Goal: Transaction & Acquisition: Purchase product/service

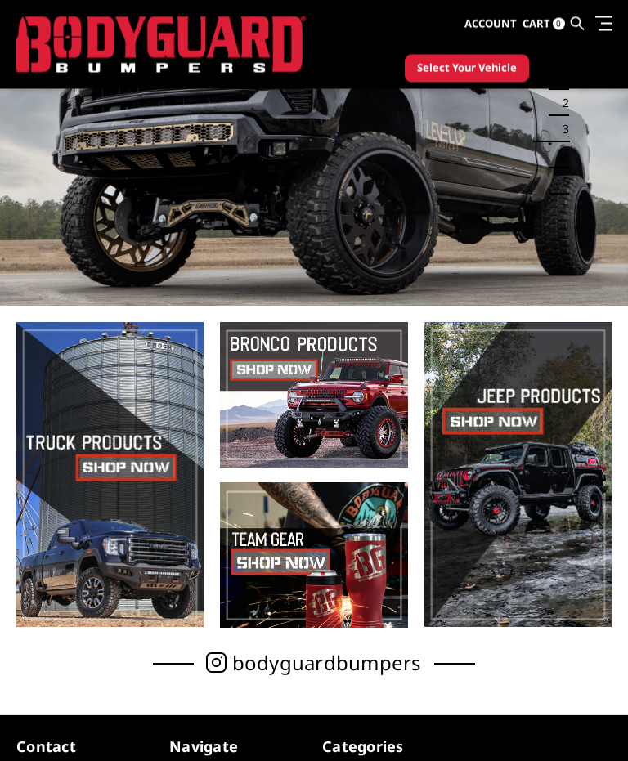
scroll to position [132, 0]
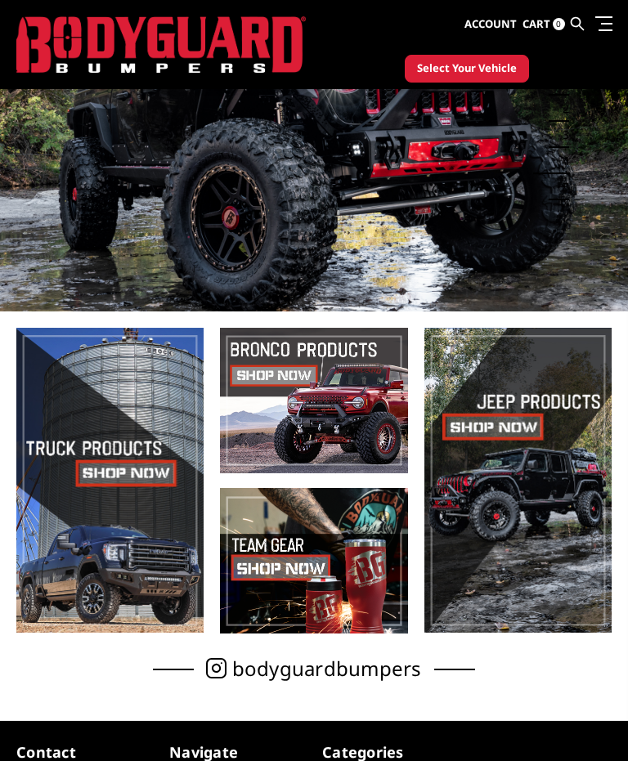
click at [85, 516] on span at bounding box center [109, 480] width 187 height 305
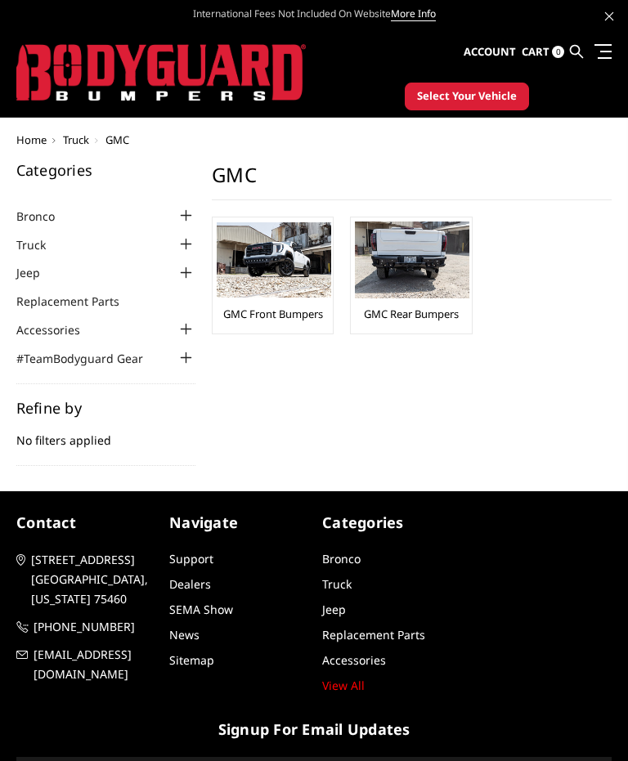
click at [296, 271] on img at bounding box center [274, 259] width 114 height 75
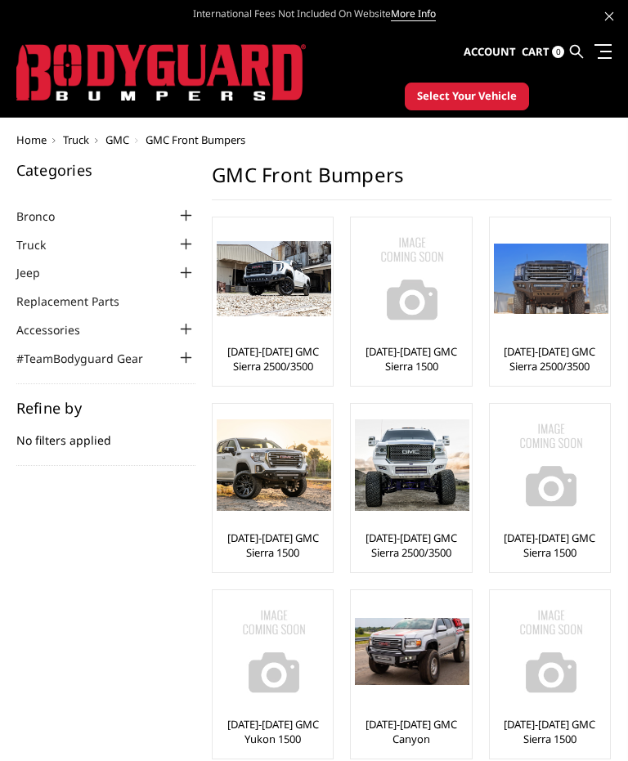
click at [281, 293] on img at bounding box center [274, 278] width 114 height 75
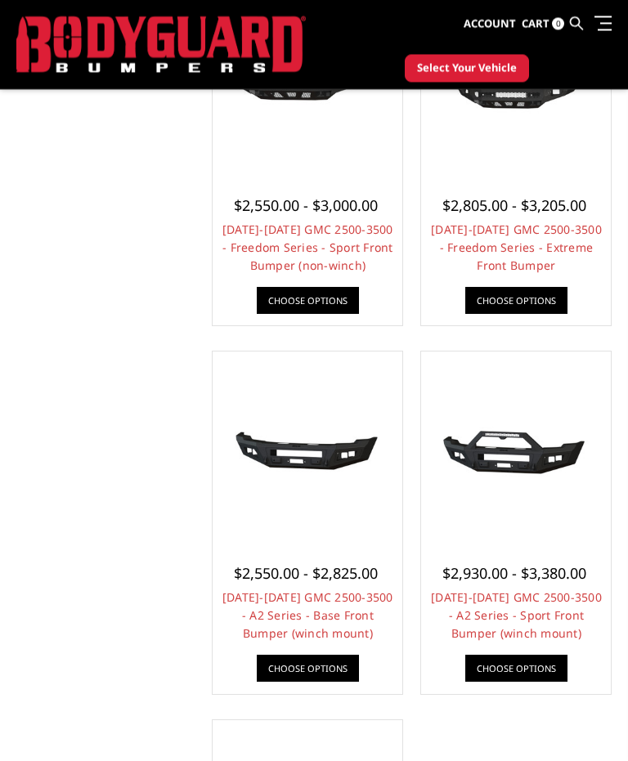
scroll to position [972, 0]
click at [314, 666] on link "Choose Options" at bounding box center [308, 668] width 102 height 27
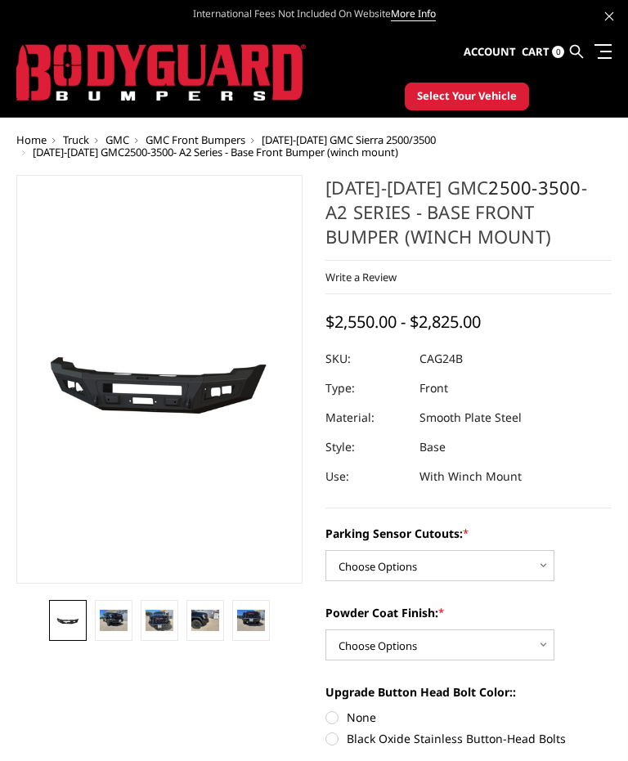
click at [110, 629] on img at bounding box center [114, 620] width 28 height 21
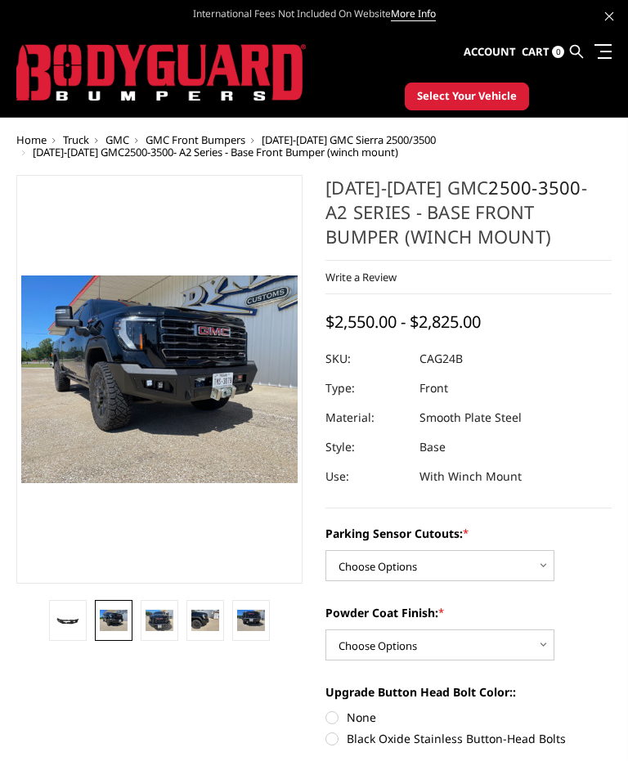
click at [156, 619] on img at bounding box center [159, 620] width 28 height 21
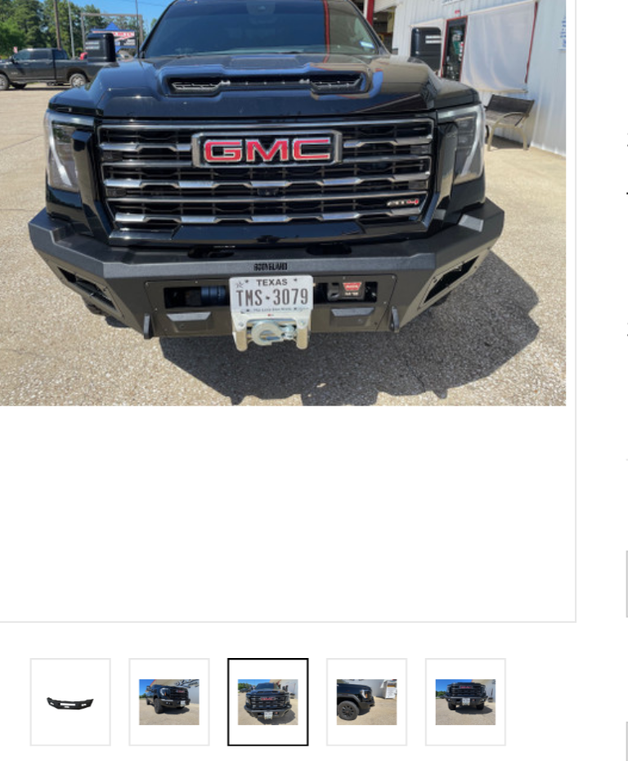
click at [191, 566] on img at bounding box center [205, 576] width 28 height 21
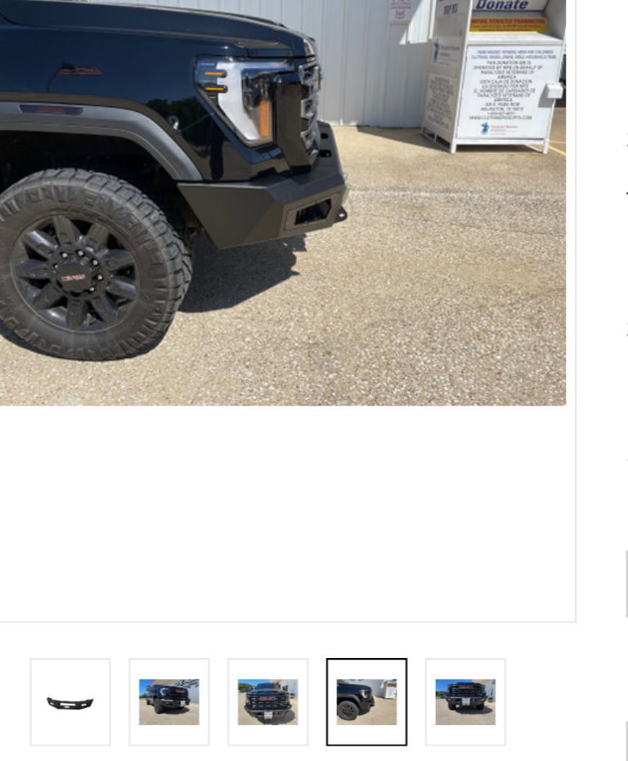
click at [237, 566] on img at bounding box center [251, 576] width 28 height 21
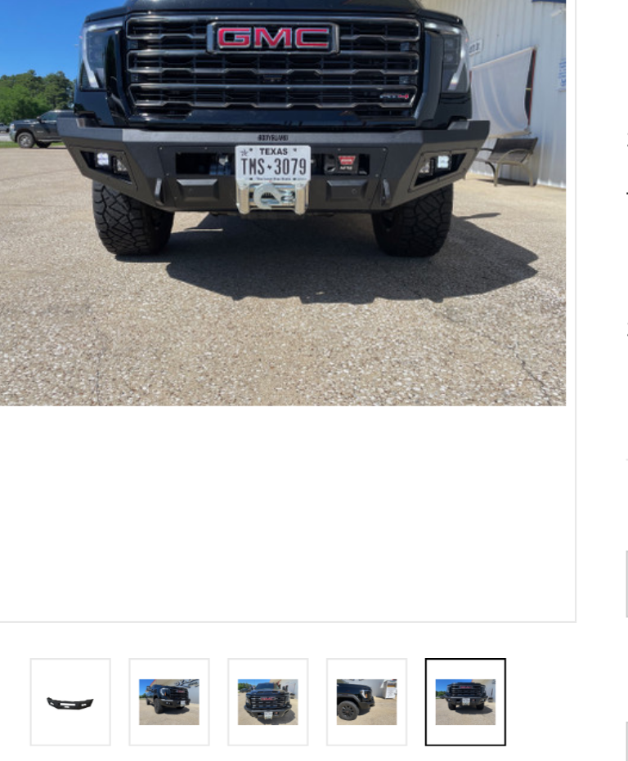
click at [100, 566] on img at bounding box center [114, 576] width 28 height 21
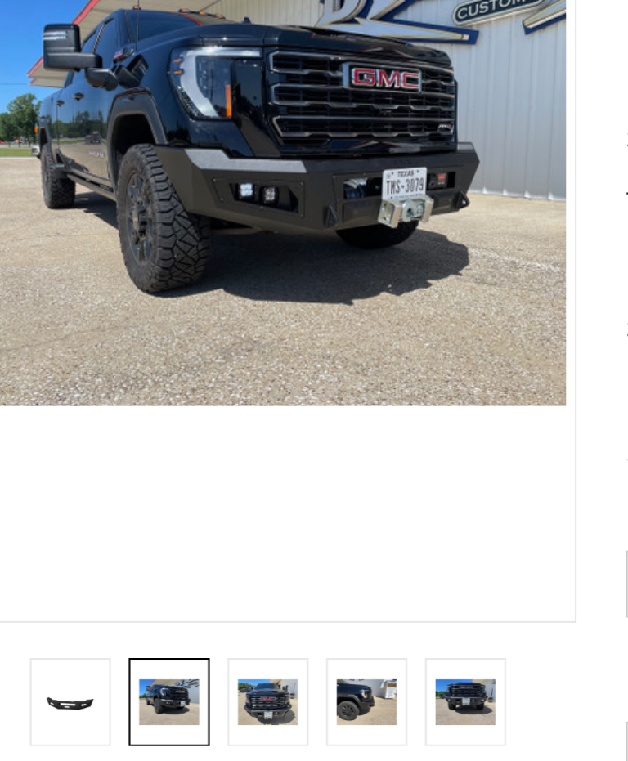
click at [54, 570] on img at bounding box center [68, 576] width 28 height 13
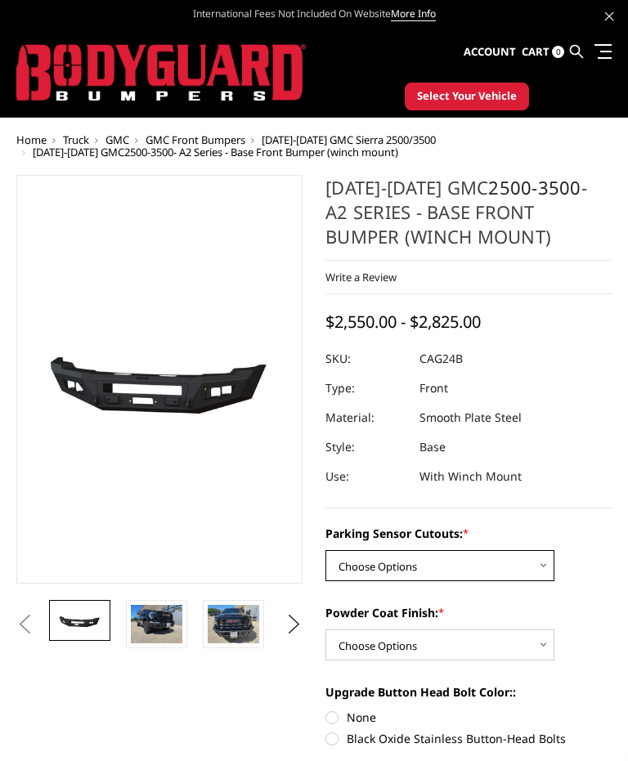
click at [541, 574] on select "Choose Options No - Without Parking Sensor Cutouts Yes - With Parking Sensor Cu…" at bounding box center [439, 565] width 229 height 31
select select "2157"
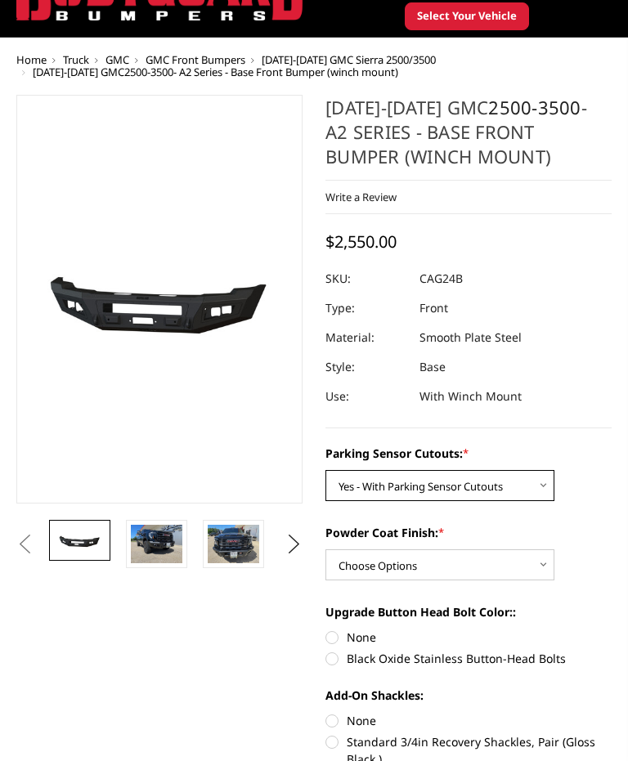
scroll to position [80, 0]
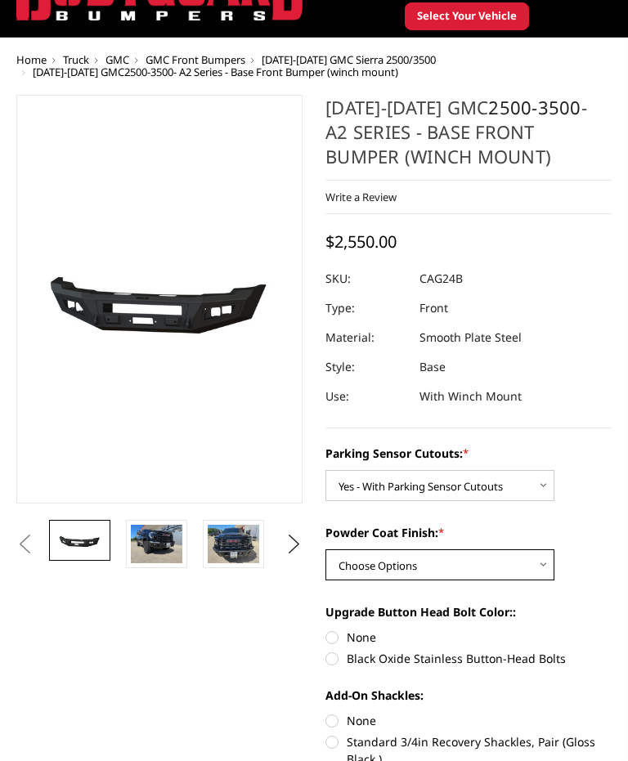
click at [522, 575] on select "Choose Options Bare Metal Textured Black Powder Coat" at bounding box center [439, 564] width 229 height 31
select select "2158"
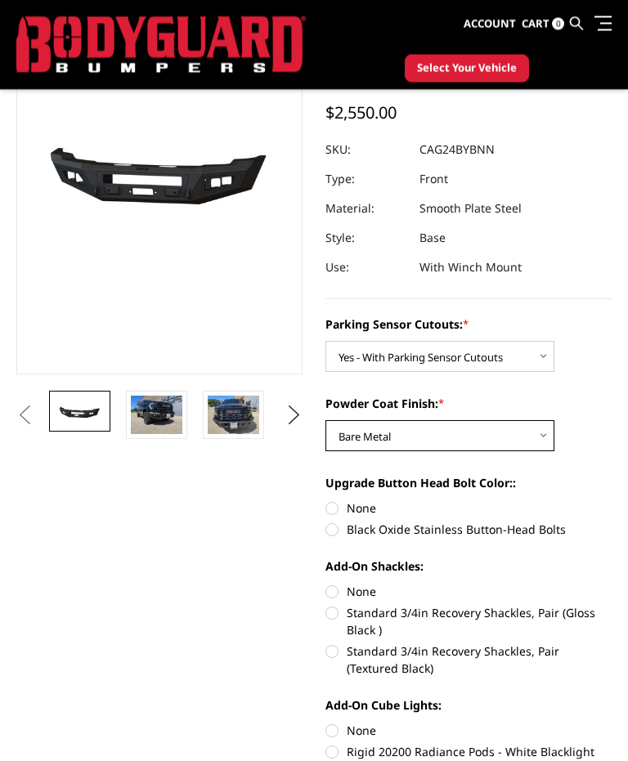
scroll to position [167, 0]
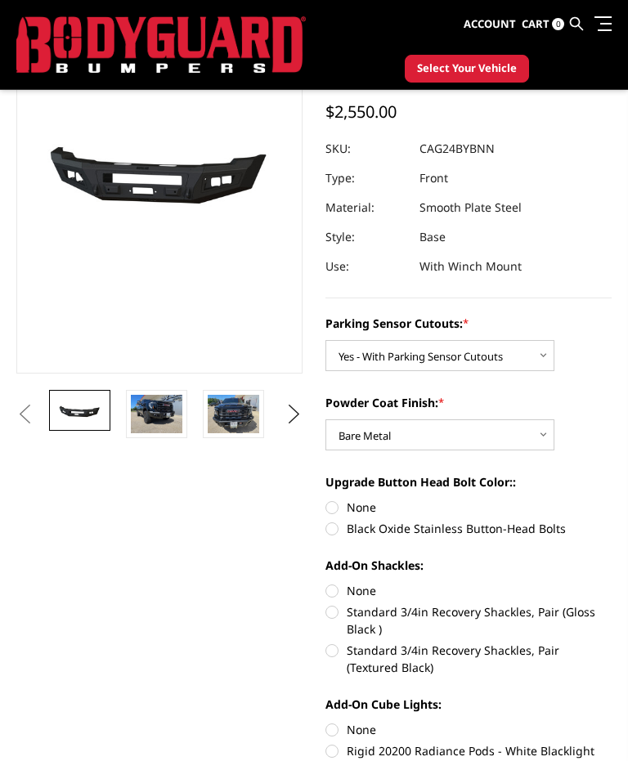
click at [328, 508] on label "None" at bounding box center [468, 506] width 286 height 17
click at [326, 499] on input "None" at bounding box center [325, 498] width 1 height 1
radio input "true"
click at [335, 509] on label "None" at bounding box center [468, 506] width 286 height 17
click at [326, 499] on input "None" at bounding box center [325, 498] width 1 height 1
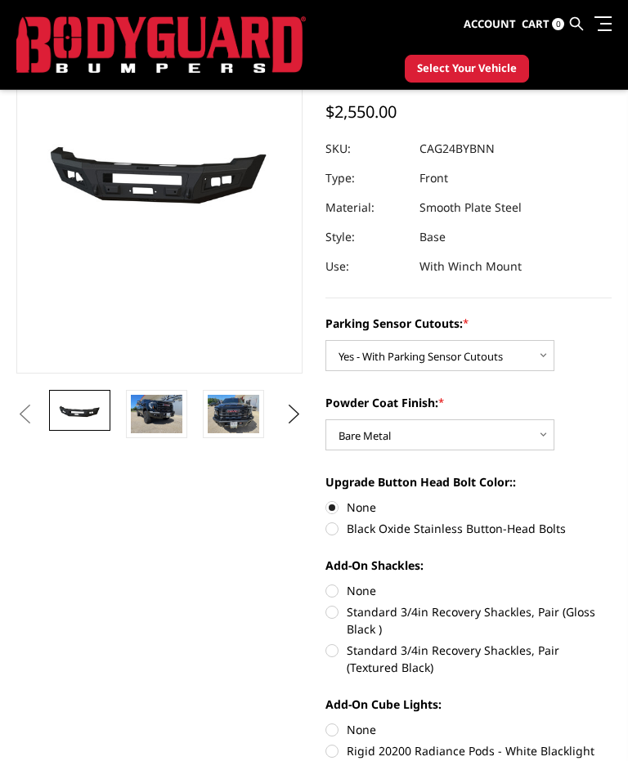
click at [328, 503] on label "None" at bounding box center [468, 506] width 286 height 17
click at [326, 499] on input "None" at bounding box center [325, 498] width 1 height 1
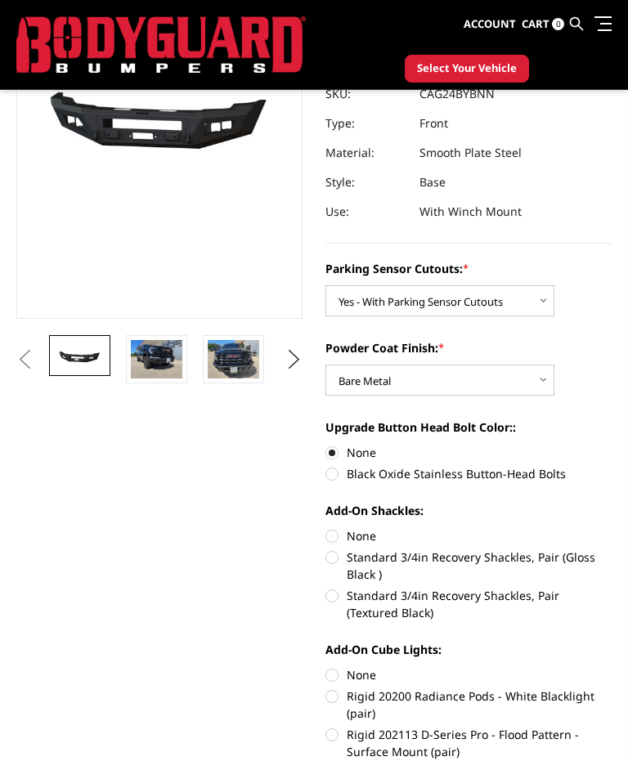
scroll to position [233, 0]
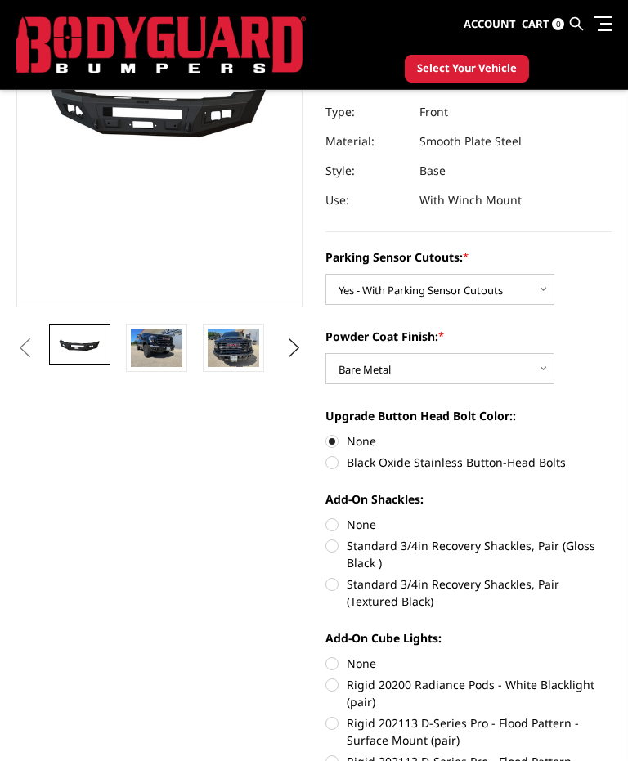
click at [336, 556] on label "Standard 3/4in Recovery Shackles, Pair (Gloss Black )" at bounding box center [468, 554] width 286 height 34
click at [611, 516] on input "Standard 3/4in Recovery Shackles, Pair (Gloss Black )" at bounding box center [611, 516] width 1 height 1
radio input "true"
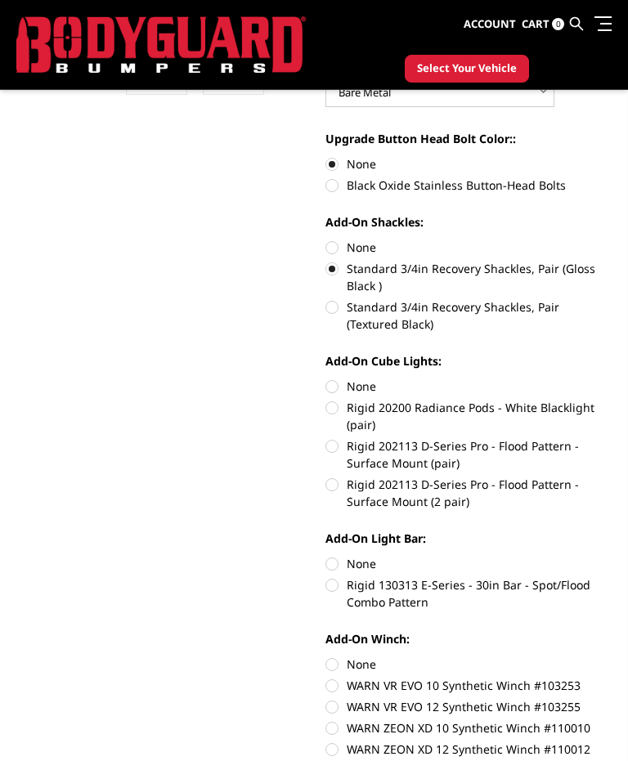
scroll to position [516, 0]
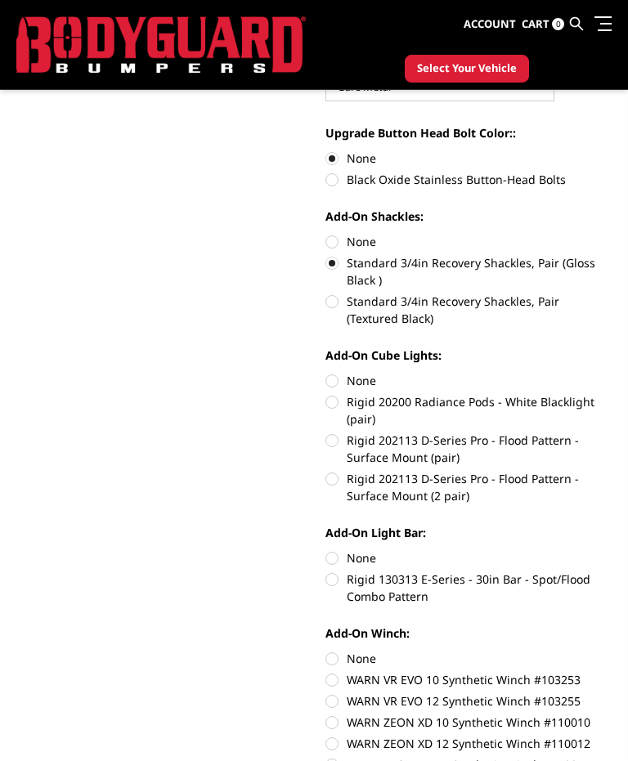
click at [333, 579] on label "Rigid 130313 E-Series - 30in Bar - Spot/Flood Combo Pattern" at bounding box center [468, 587] width 286 height 34
click at [611, 550] on input "Rigid 130313 E-Series - 30in Bar - Spot/Flood Combo Pattern" at bounding box center [611, 549] width 1 height 1
radio input "true"
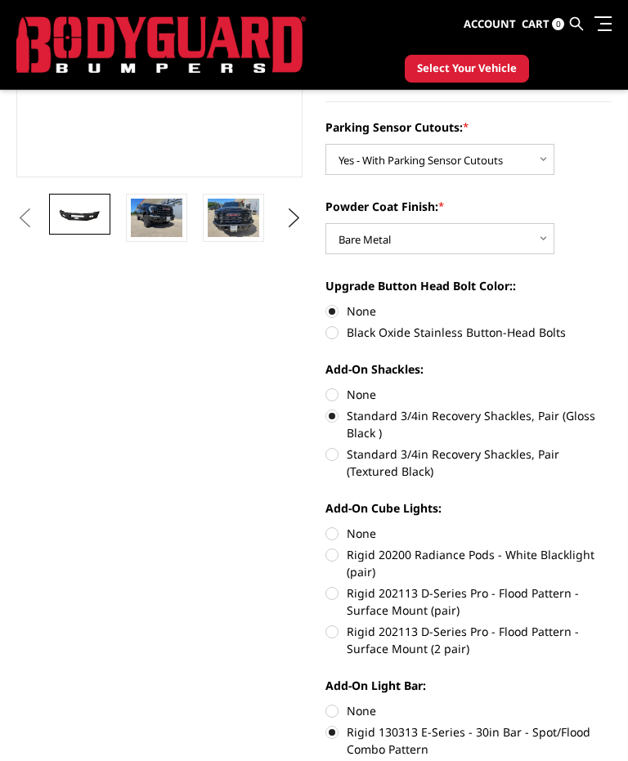
scroll to position [361, 0]
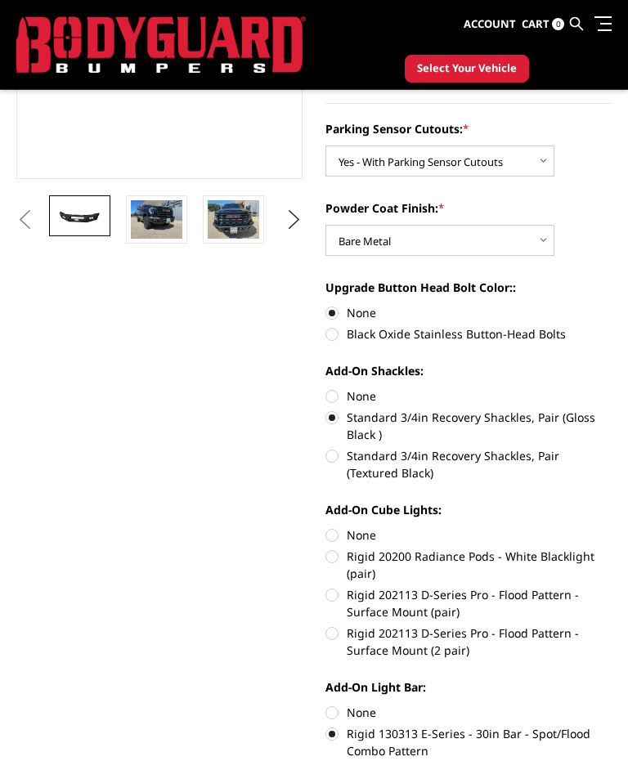
click at [337, 632] on label "Rigid 202113 D-Series Pro - Flood Pattern - Surface Mount (2 pair)" at bounding box center [468, 641] width 286 height 34
click at [611, 587] on input "Rigid 202113 D-Series Pro - Flood Pattern - Surface Mount (2 pair)" at bounding box center [611, 586] width 1 height 1
radio input "true"
click at [330, 601] on label "Rigid 202113 D-Series Pro - Flood Pattern - Surface Mount (pair)" at bounding box center [468, 603] width 286 height 34
click at [611, 548] on input "Rigid 202113 D-Series Pro - Flood Pattern - Surface Mount (pair)" at bounding box center [611, 547] width 1 height 1
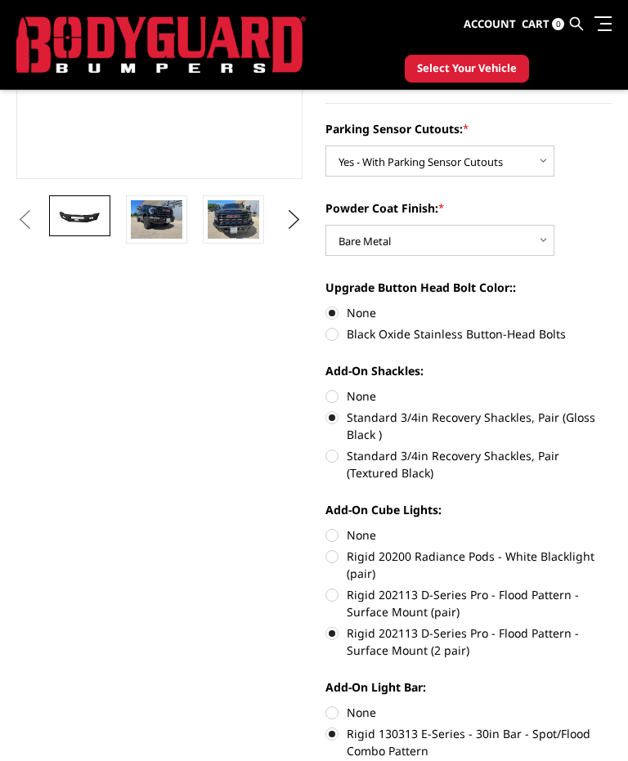
radio input "true"
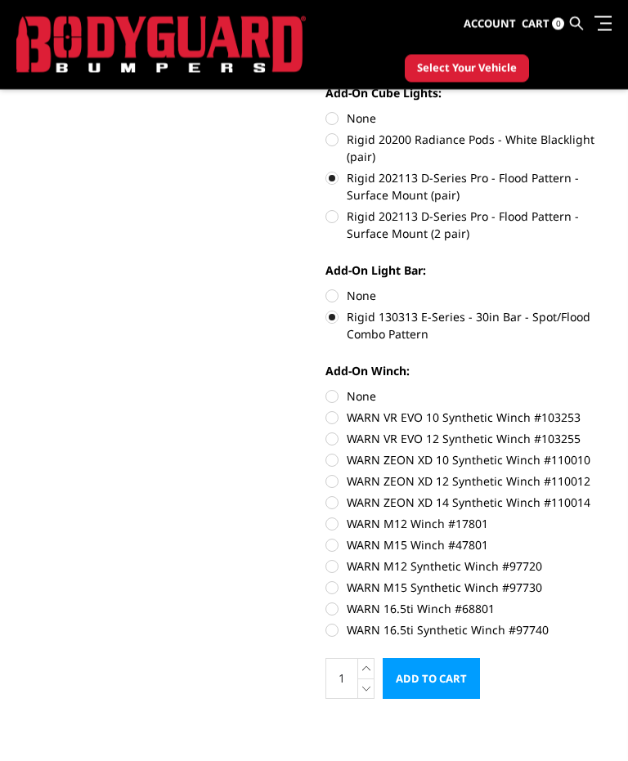
scroll to position [781, 0]
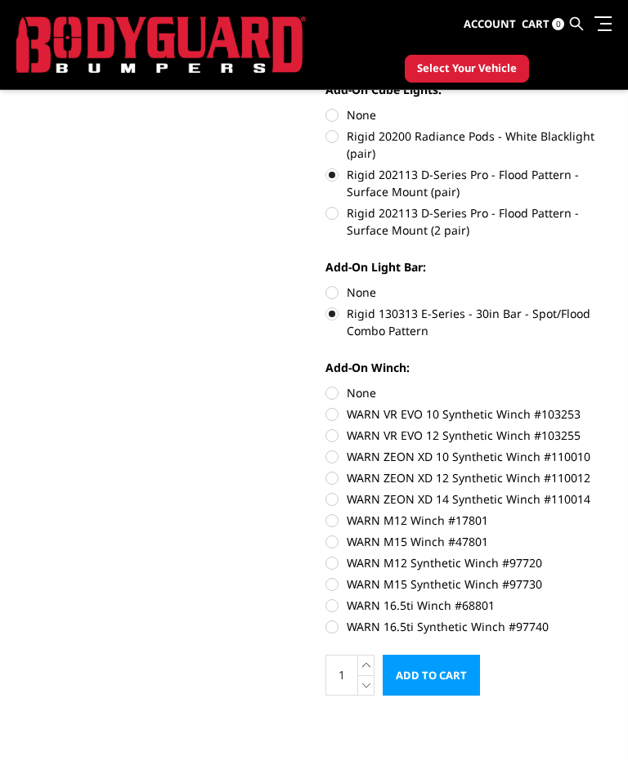
click at [340, 563] on label "WARN M12 Synthetic Winch #97720" at bounding box center [468, 562] width 286 height 17
click at [611, 534] on input "WARN M12 Synthetic Winch #97720" at bounding box center [611, 533] width 1 height 1
radio input "true"
click at [440, 679] on input "Add to Cart" at bounding box center [430, 675] width 97 height 41
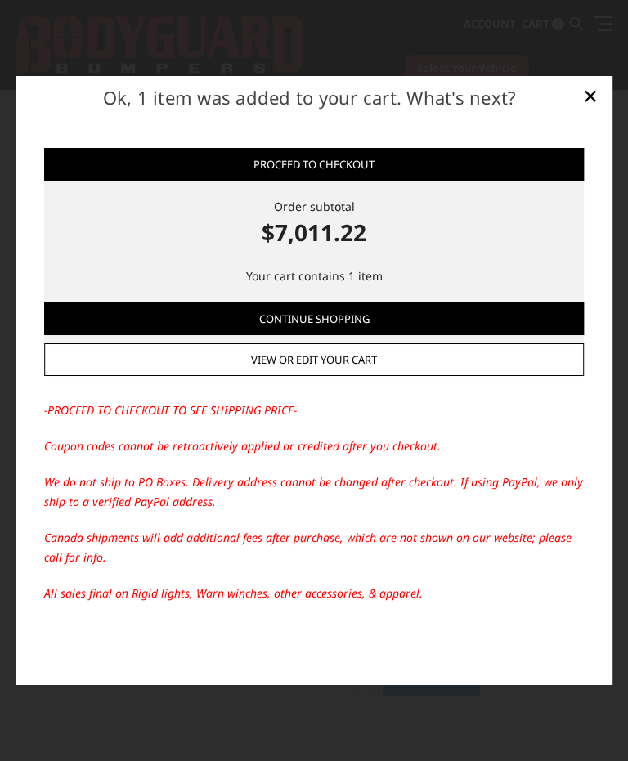
click at [591, 113] on span "×" at bounding box center [590, 95] width 15 height 35
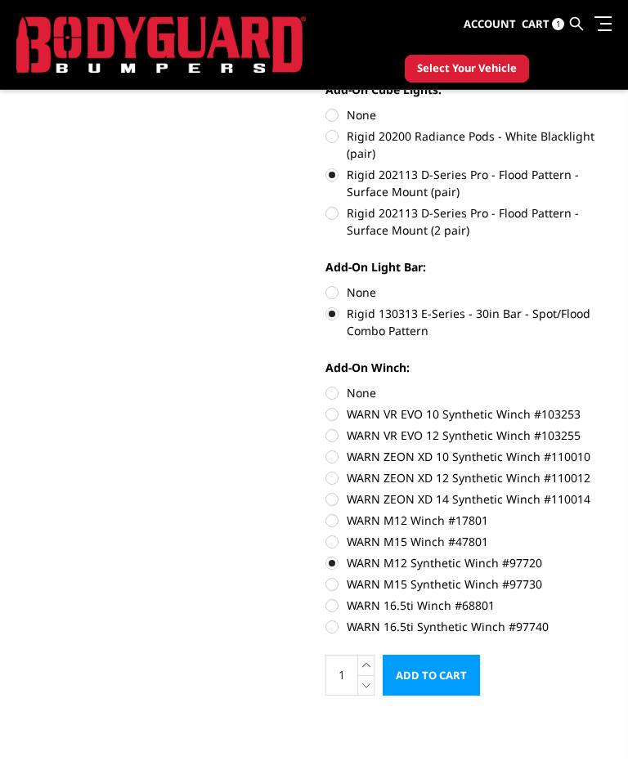
click at [335, 564] on label "WARN M12 Synthetic Winch #97720" at bounding box center [468, 562] width 286 height 17
click at [611, 534] on input "WARN M12 Synthetic Winch #97720" at bounding box center [611, 533] width 1 height 1
click at [336, 391] on label "None" at bounding box center [468, 392] width 286 height 17
click at [326, 385] on input "None" at bounding box center [325, 384] width 1 height 1
radio input "true"
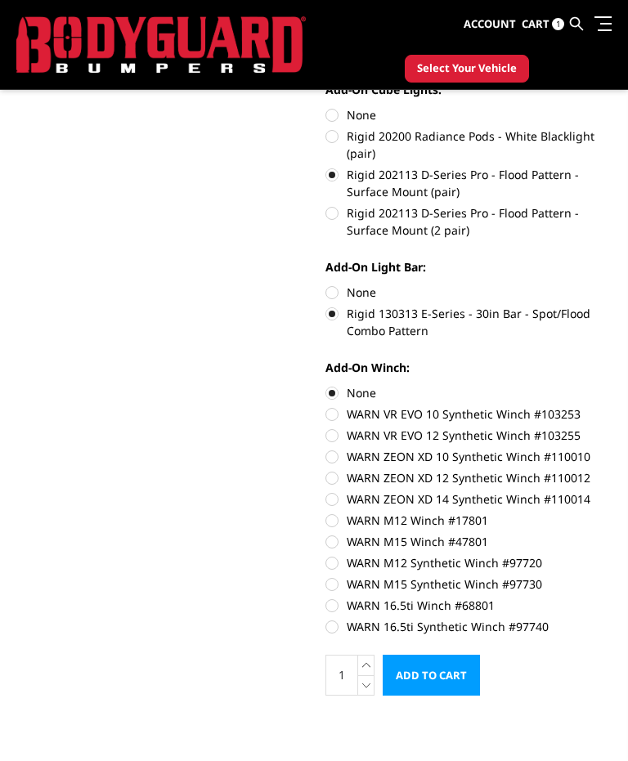
click at [450, 677] on input "Add to Cart" at bounding box center [430, 675] width 97 height 41
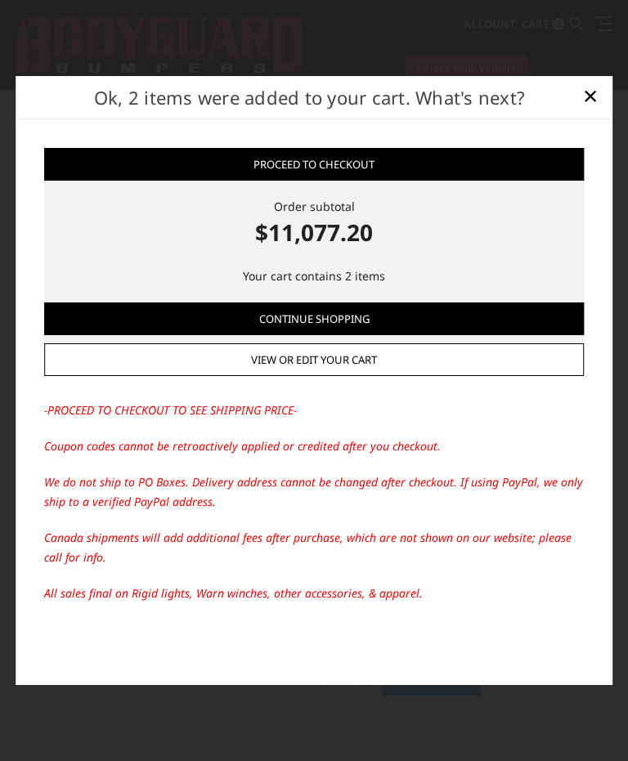
click at [591, 113] on span "×" at bounding box center [590, 95] width 15 height 35
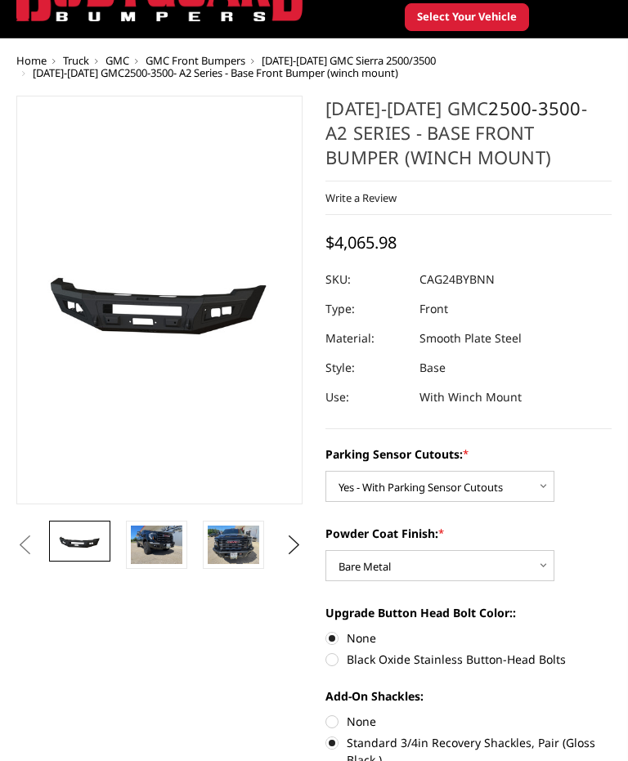
scroll to position [0, 0]
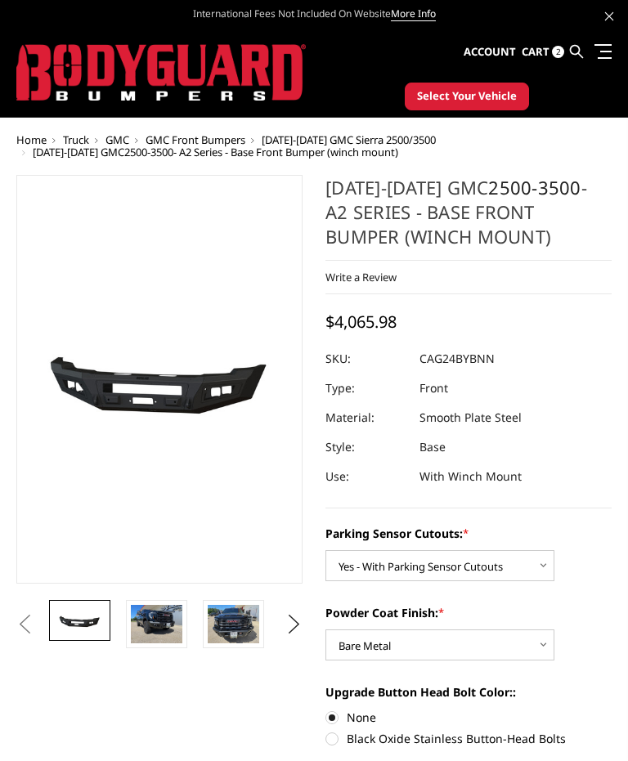
click at [559, 55] on span "2" at bounding box center [558, 52] width 12 height 12
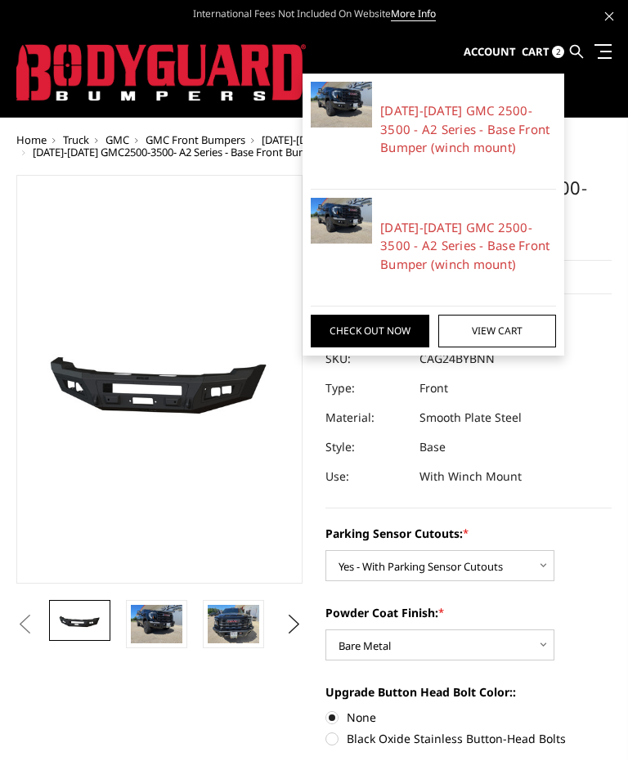
click at [516, 328] on link "View Cart" at bounding box center [497, 331] width 118 height 33
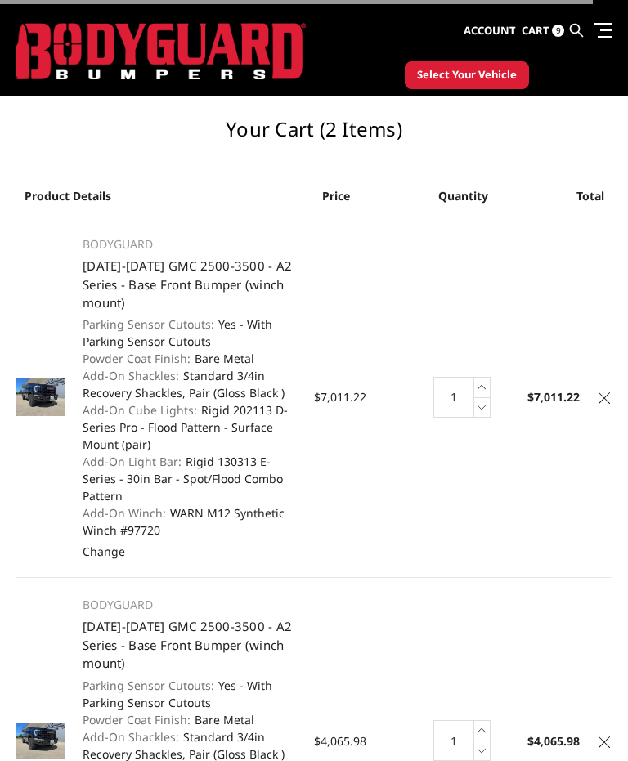
scroll to position [22, 0]
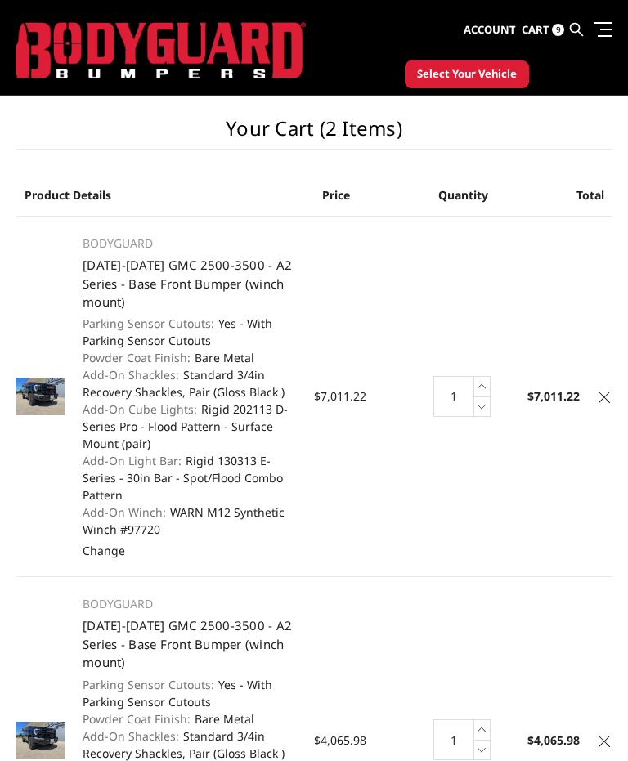
click at [602, 394] on icon at bounding box center [603, 396] width 11 height 11
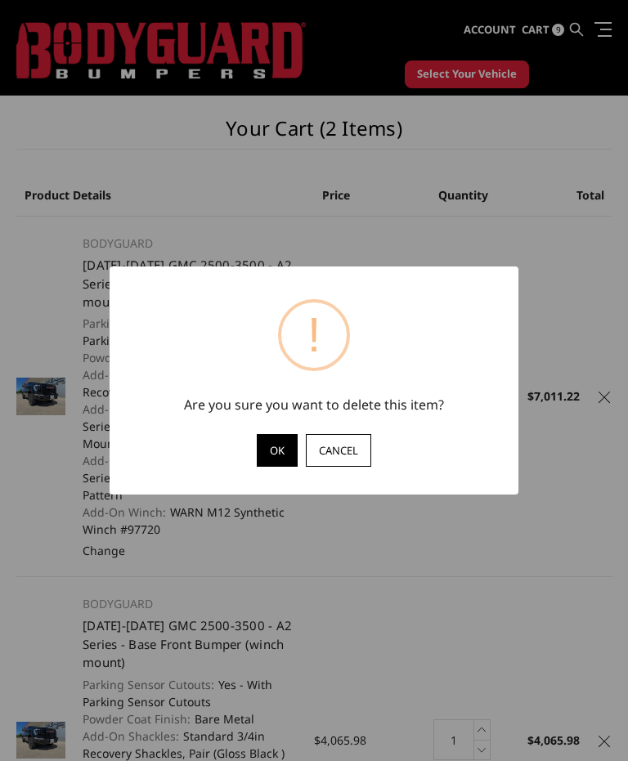
click at [275, 467] on button "OK" at bounding box center [277, 450] width 41 height 33
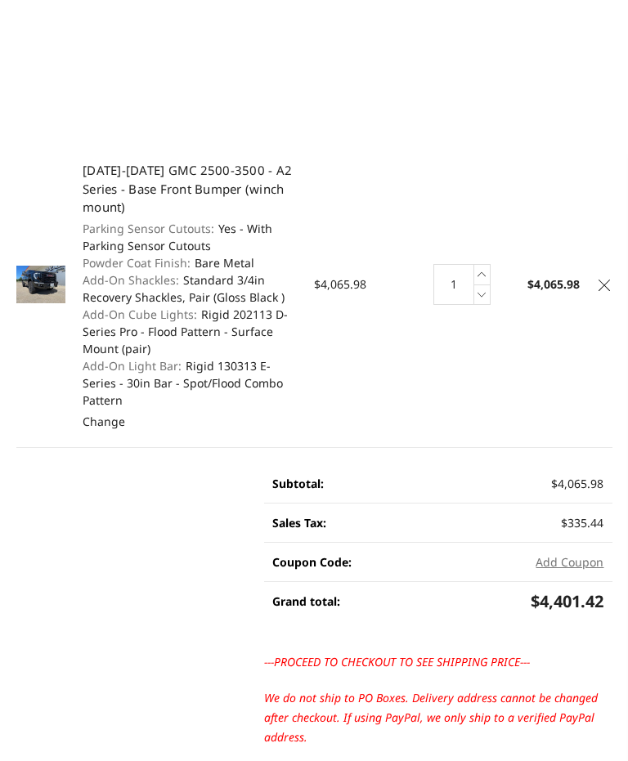
scroll to position [0, 0]
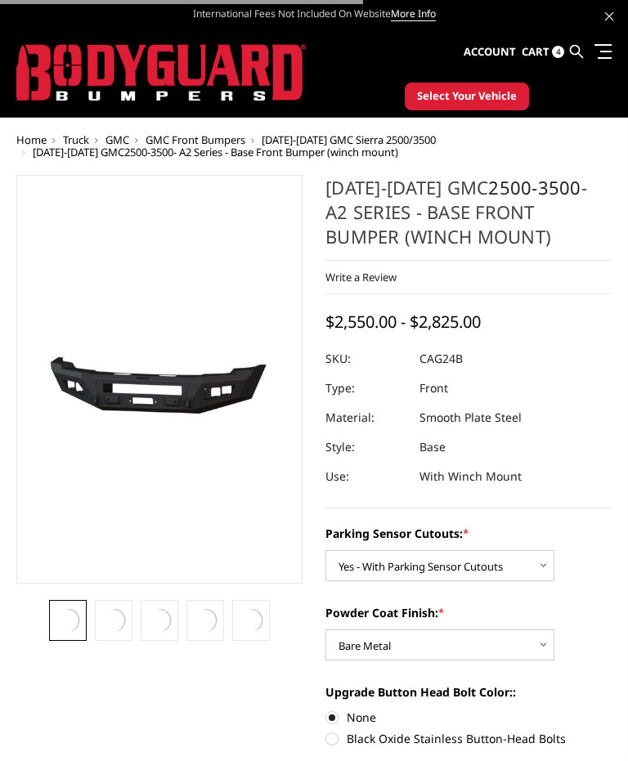
select select "2157"
select select "2158"
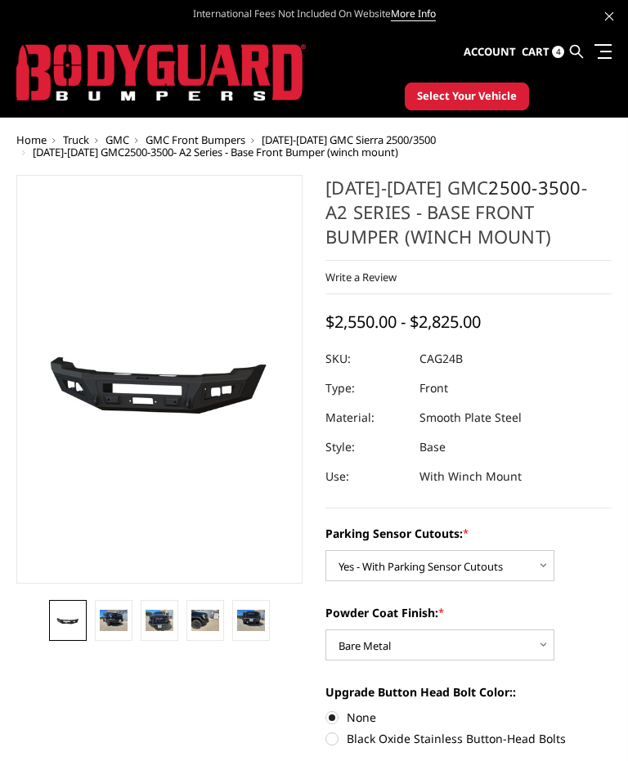
click at [168, 619] on img at bounding box center [159, 620] width 28 height 21
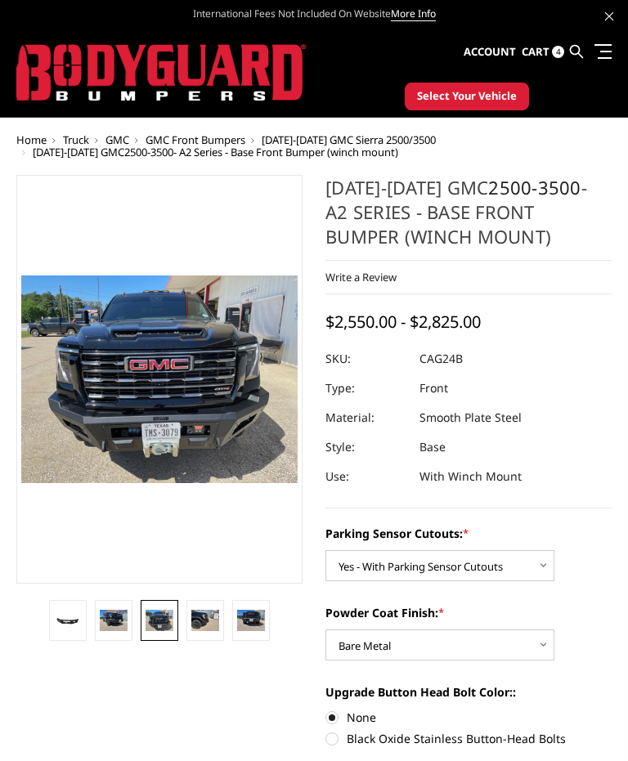
click at [203, 623] on img at bounding box center [205, 620] width 28 height 21
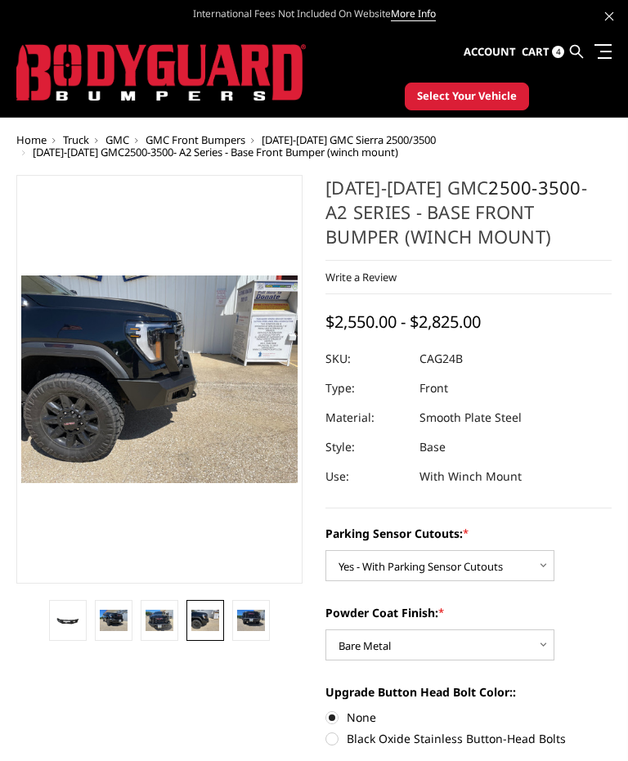
click at [261, 628] on img at bounding box center [251, 620] width 28 height 21
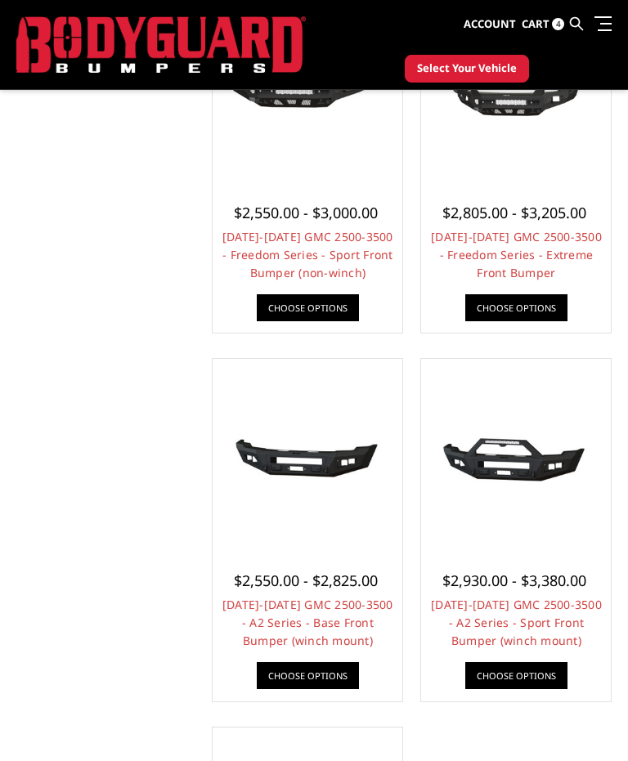
scroll to position [931, 0]
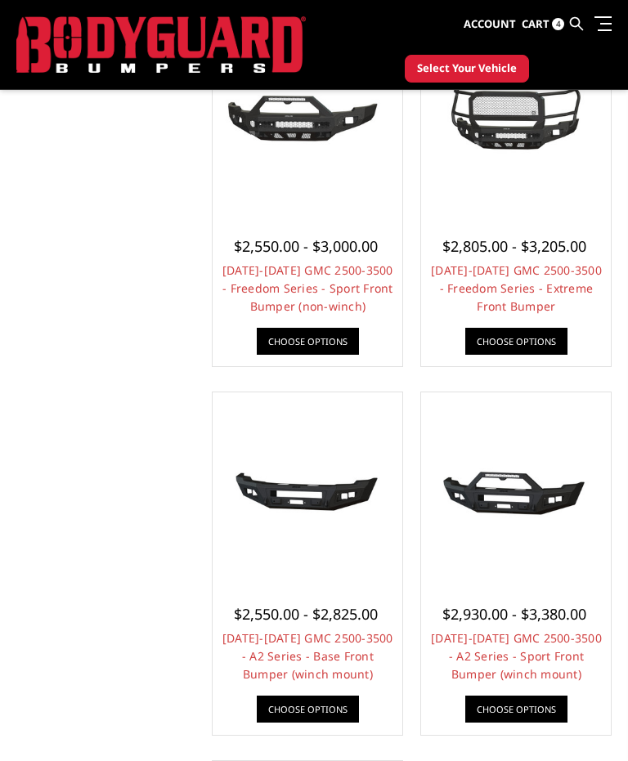
click at [535, 707] on link "Choose Options" at bounding box center [516, 708] width 102 height 27
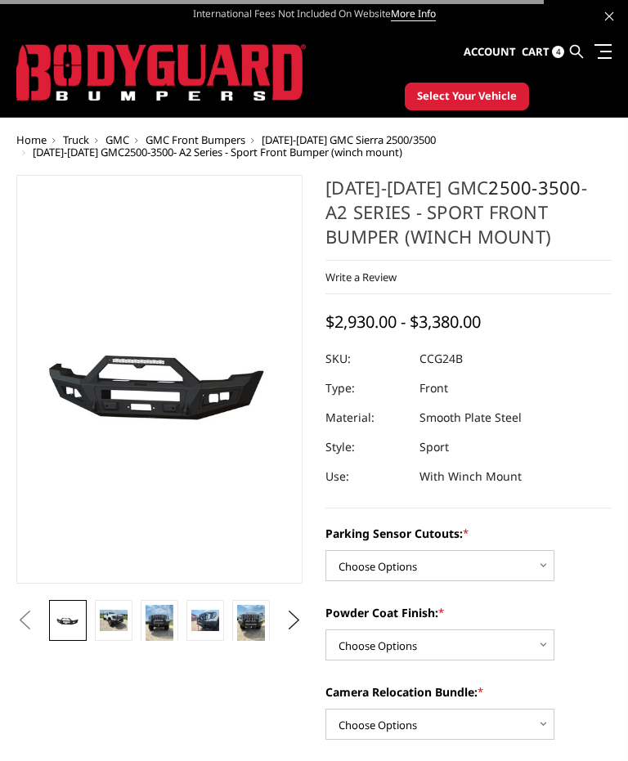
click at [115, 629] on img at bounding box center [114, 620] width 28 height 21
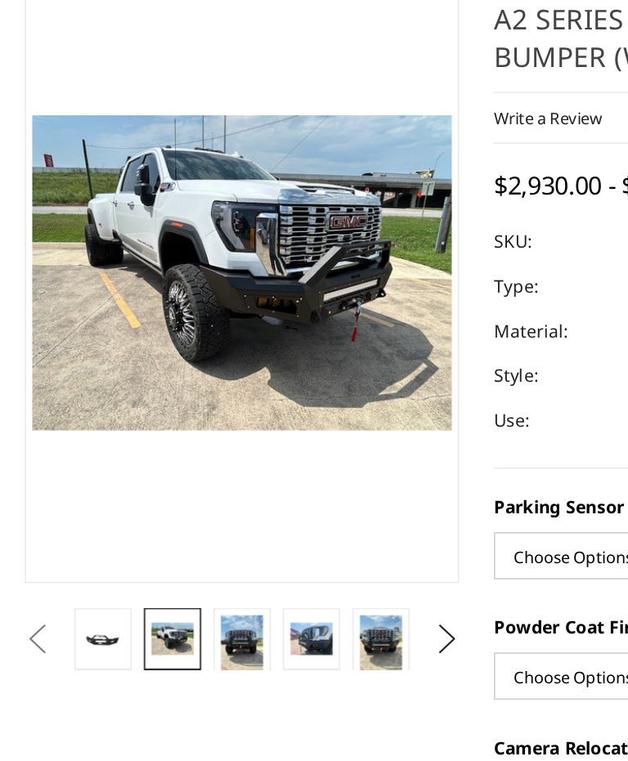
click at [165, 561] on img at bounding box center [159, 579] width 28 height 37
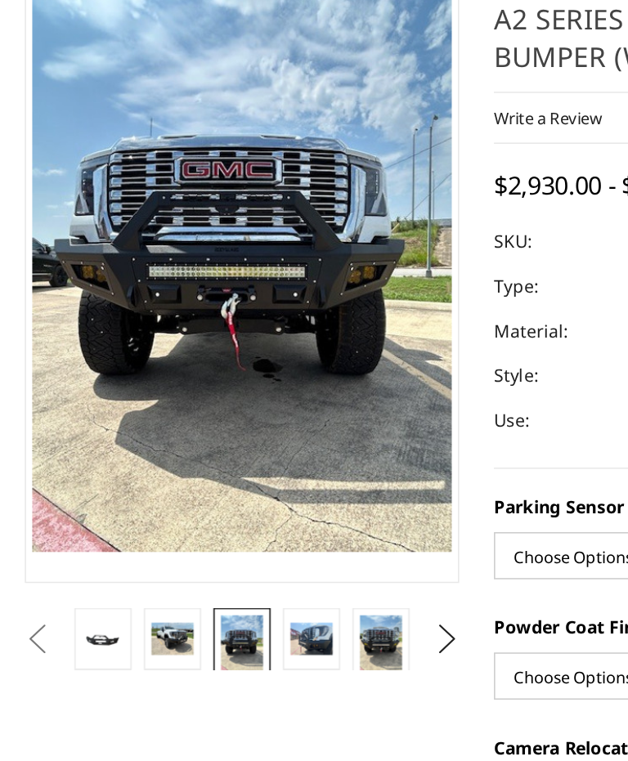
click at [208, 566] on img at bounding box center [205, 576] width 28 height 21
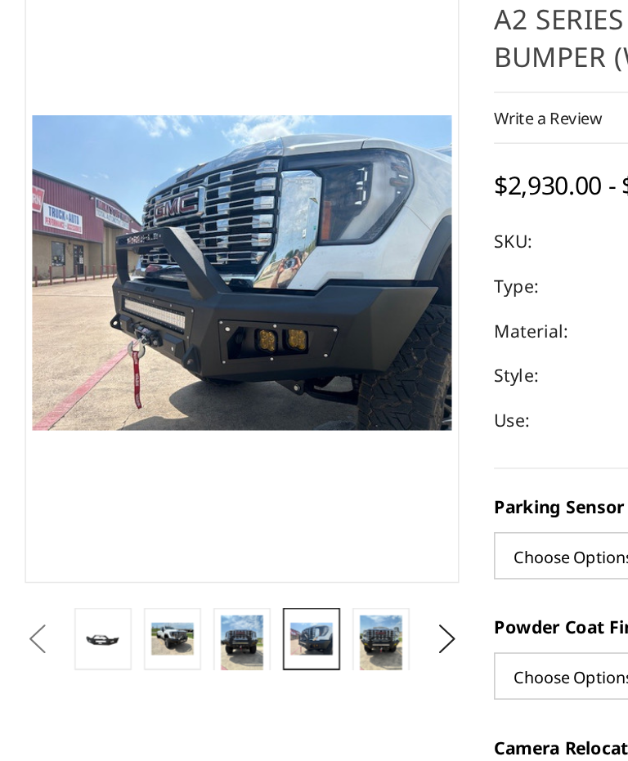
click at [261, 561] on img at bounding box center [251, 579] width 28 height 37
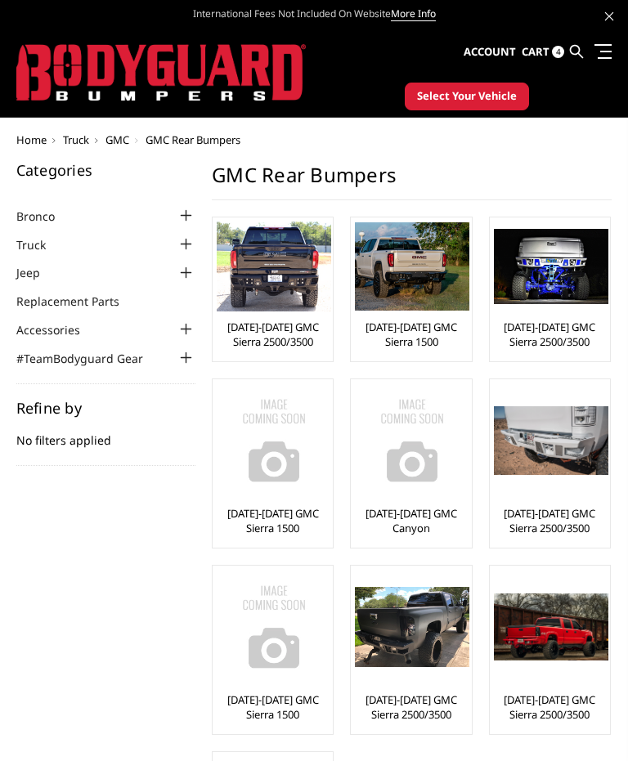
click at [284, 241] on img at bounding box center [274, 266] width 114 height 90
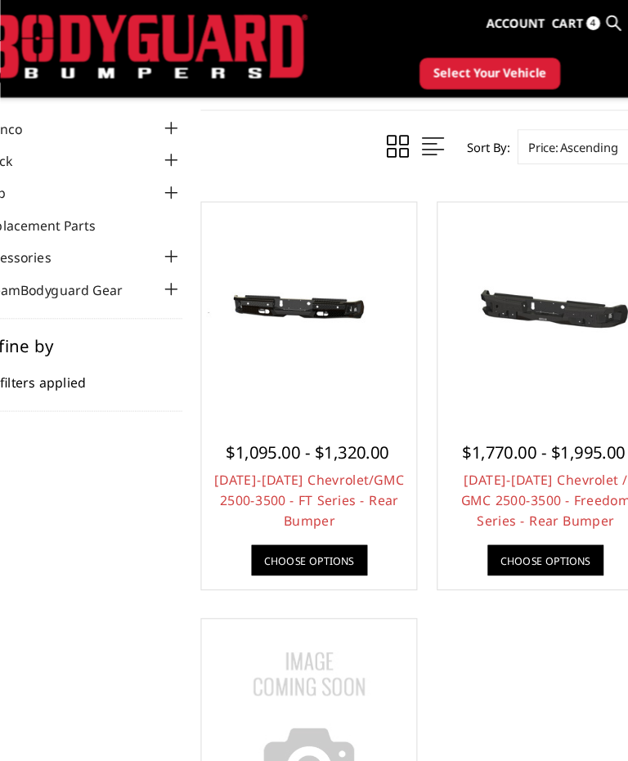
scroll to position [51, 0]
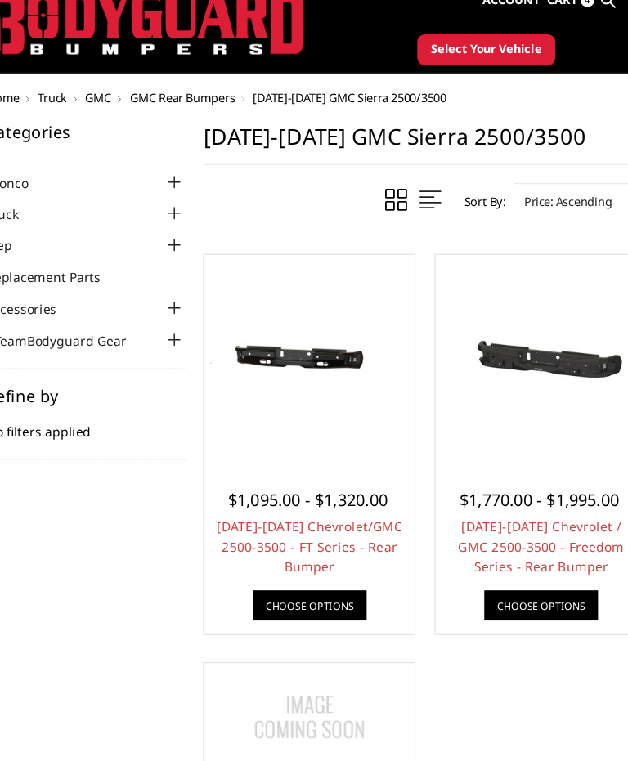
click at [514, 341] on img at bounding box center [515, 324] width 181 height 87
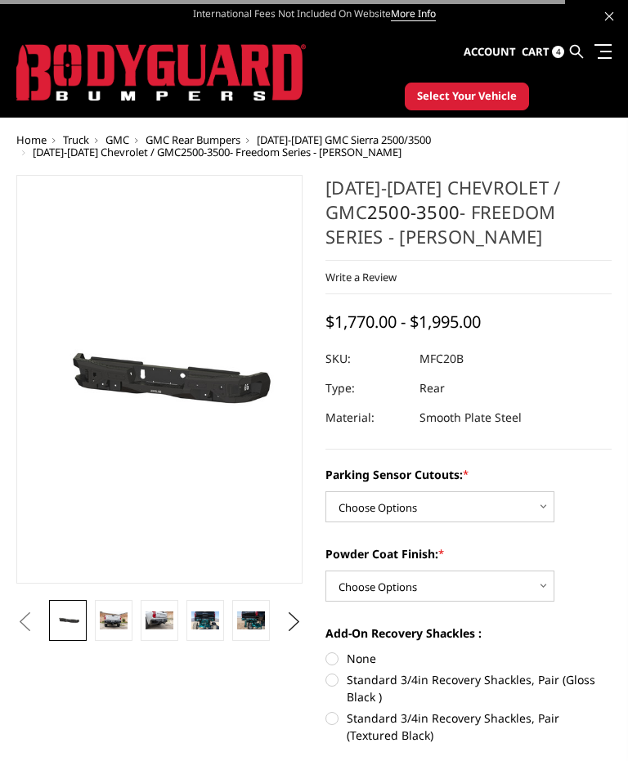
click at [114, 628] on img at bounding box center [114, 620] width 28 height 19
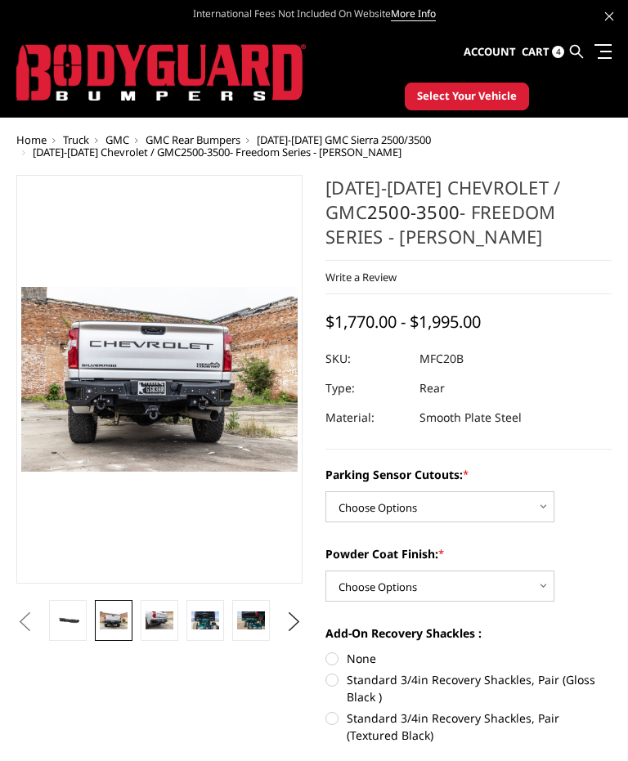
click at [169, 625] on img at bounding box center [159, 620] width 28 height 19
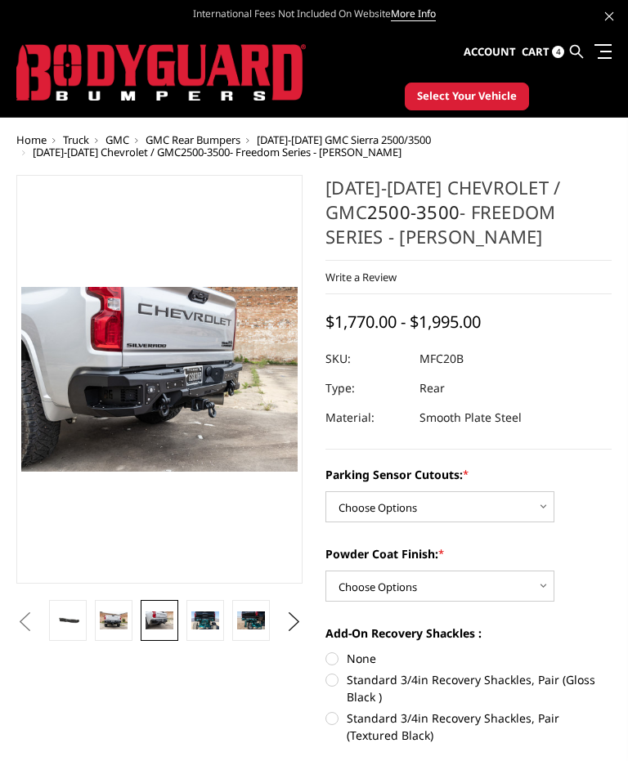
click at [207, 627] on img at bounding box center [205, 620] width 28 height 19
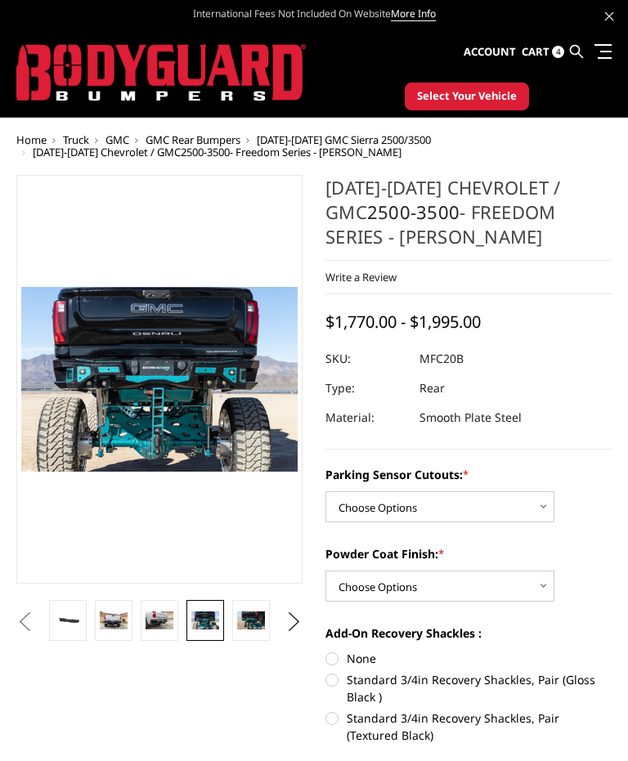
click at [252, 629] on img at bounding box center [251, 620] width 28 height 19
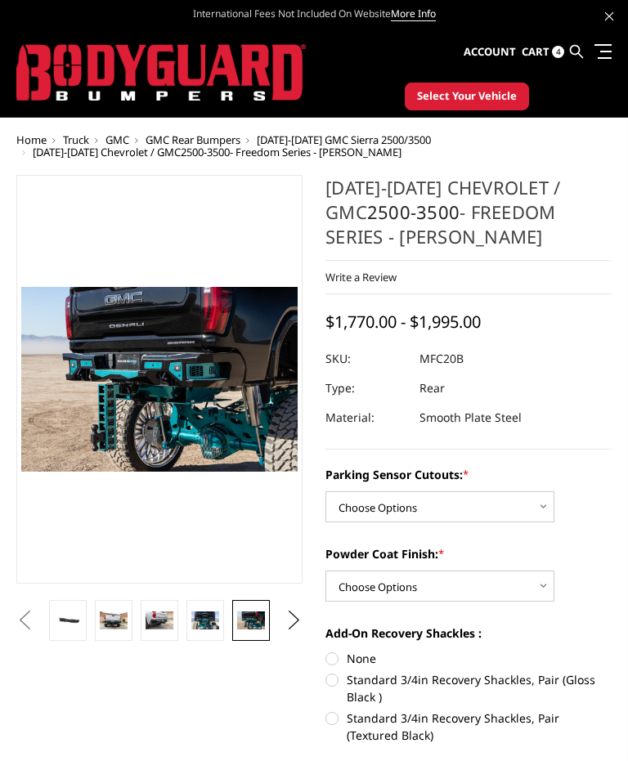
click at [159, 625] on img at bounding box center [159, 620] width 28 height 19
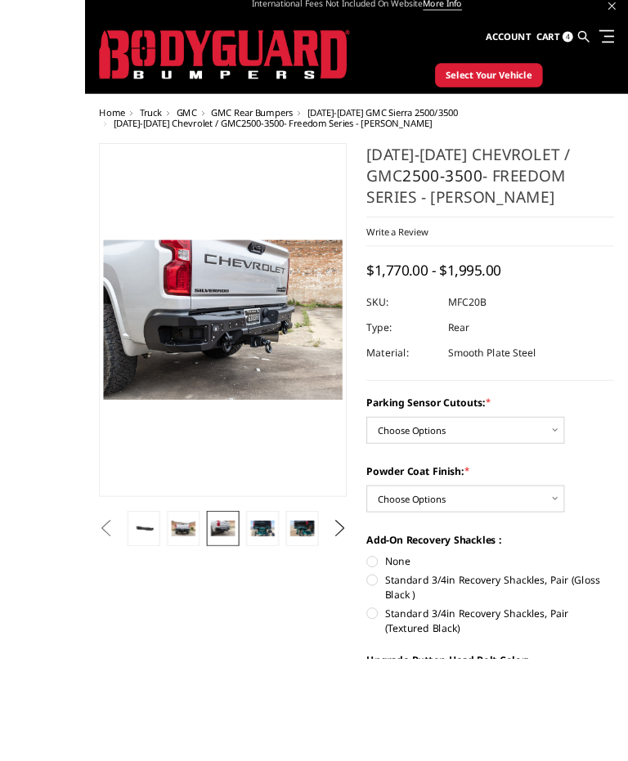
scroll to position [25, 0]
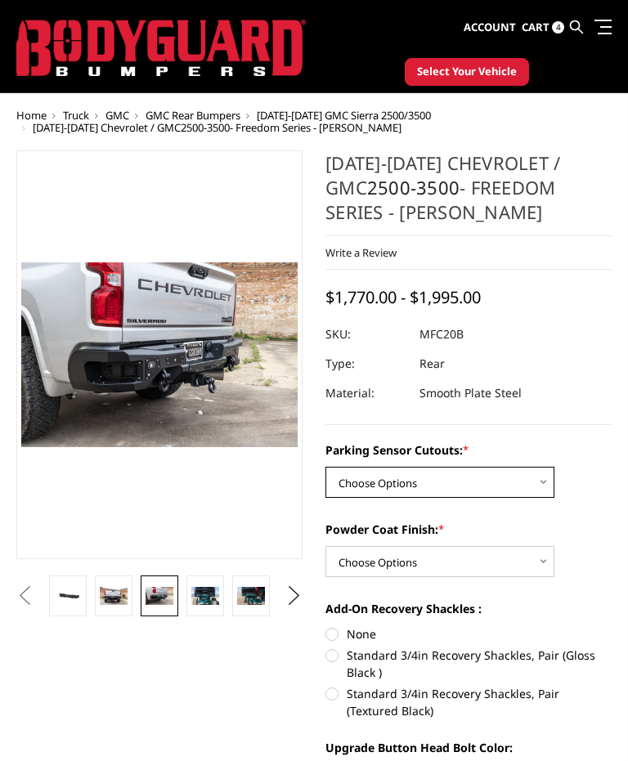
click at [545, 483] on select "Choose Options No - Without Parking Sensor Cutouts Yes - With Parking Sensor Cu…" at bounding box center [439, 482] width 229 height 31
select select "2870"
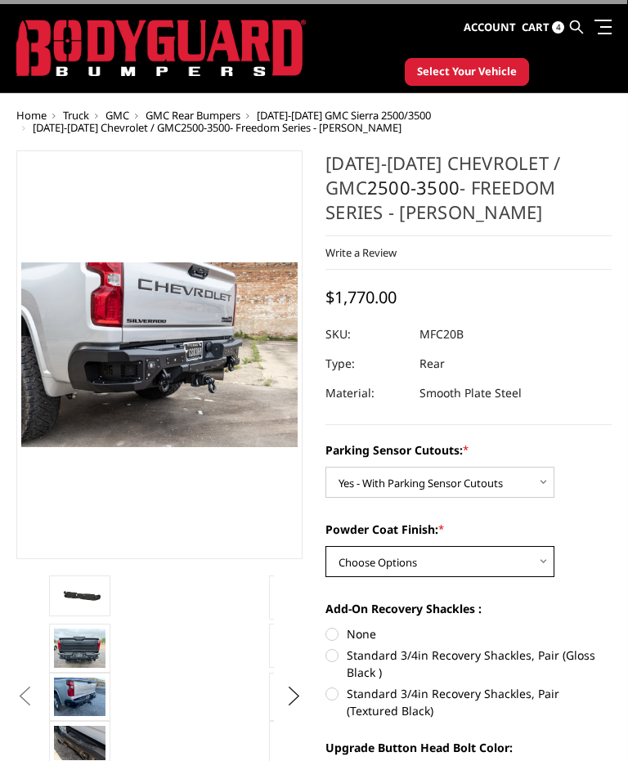
click at [524, 568] on select "Choose Options Bare Metal Texture Black Powder Coat" at bounding box center [439, 561] width 229 height 31
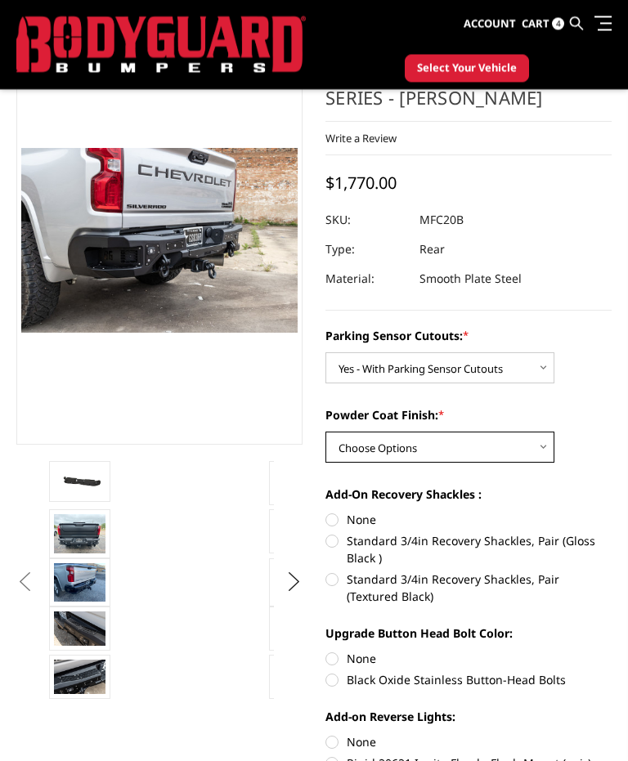
scroll to position [96, 0]
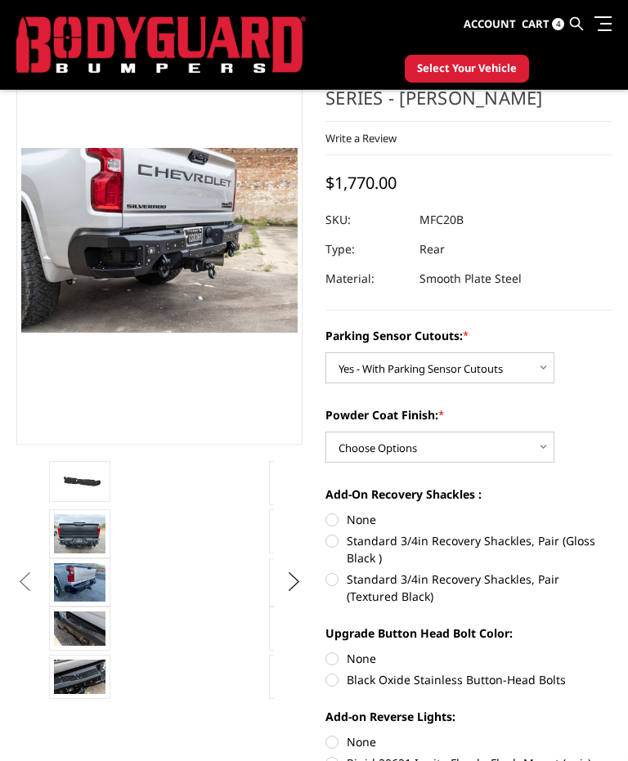
click at [82, 585] on img at bounding box center [79, 582] width 51 height 38
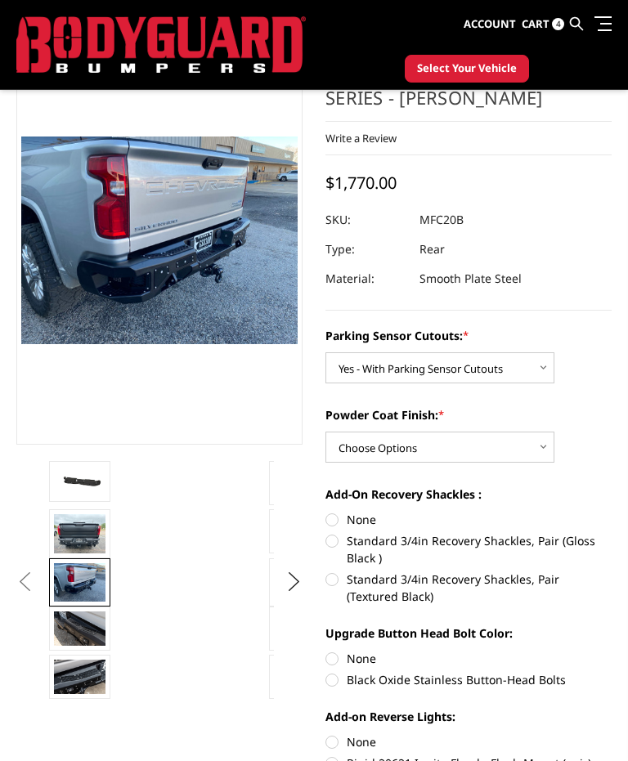
click at [87, 632] on img at bounding box center [79, 628] width 51 height 34
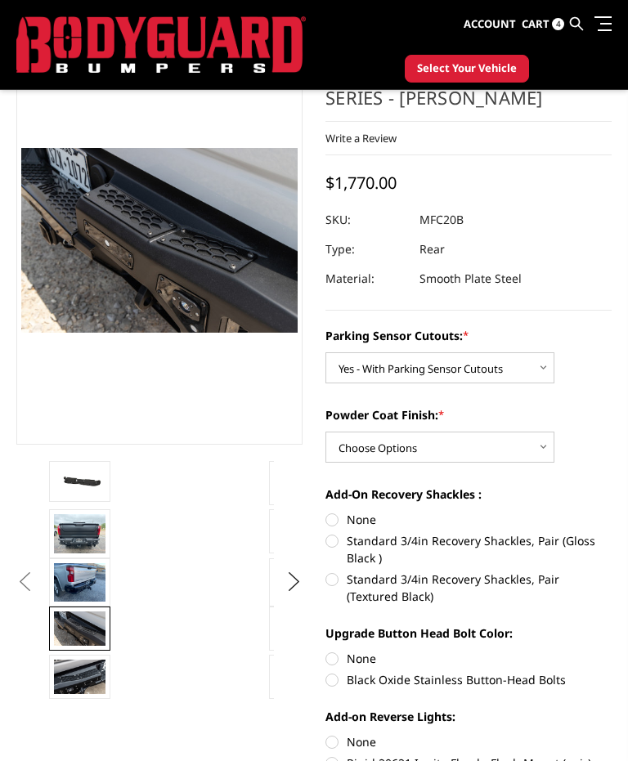
click at [91, 685] on img at bounding box center [79, 676] width 51 height 34
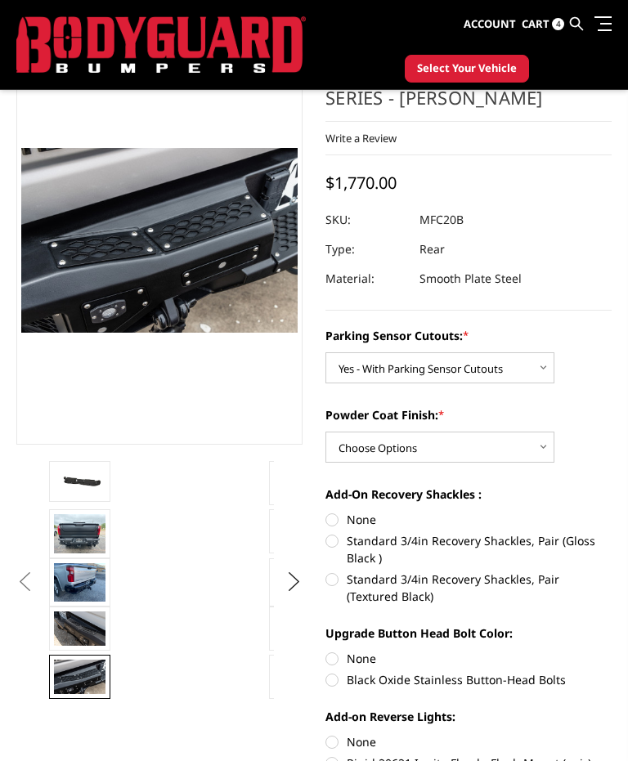
click at [83, 628] on img at bounding box center [79, 628] width 51 height 34
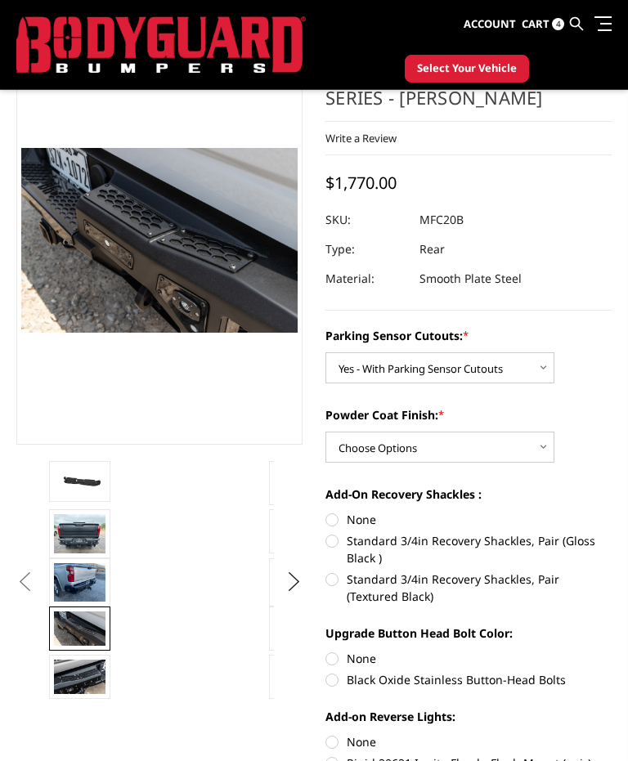
click at [86, 587] on img at bounding box center [79, 582] width 51 height 38
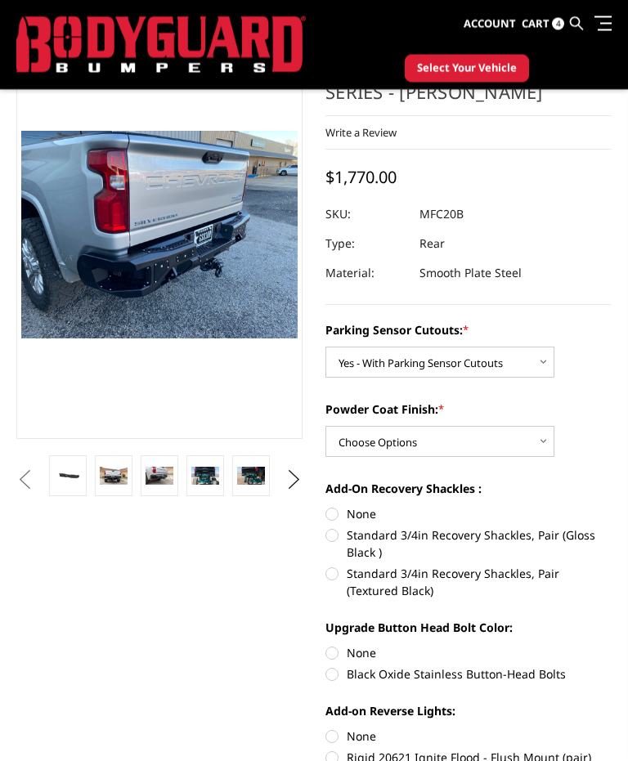
scroll to position [101, 0]
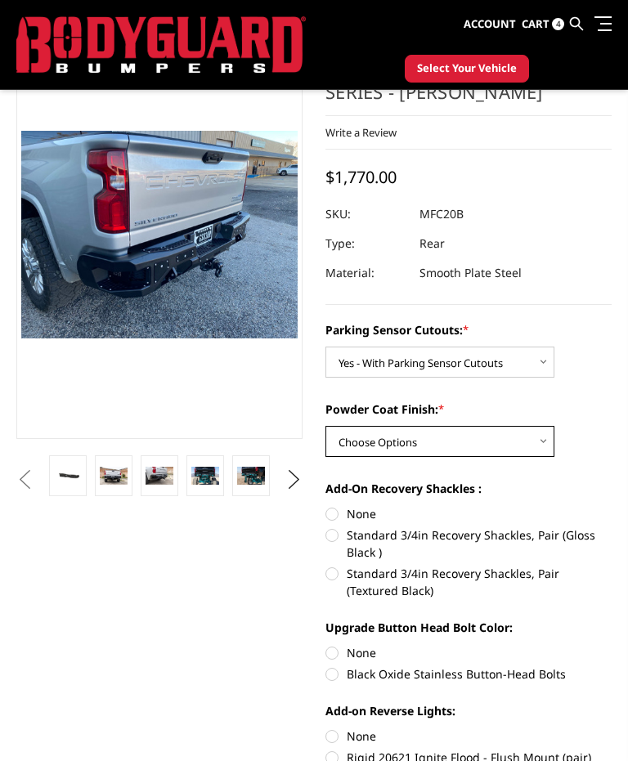
click at [532, 455] on select "Choose Options Bare Metal Texture Black Powder Coat" at bounding box center [439, 441] width 229 height 31
select select "2871"
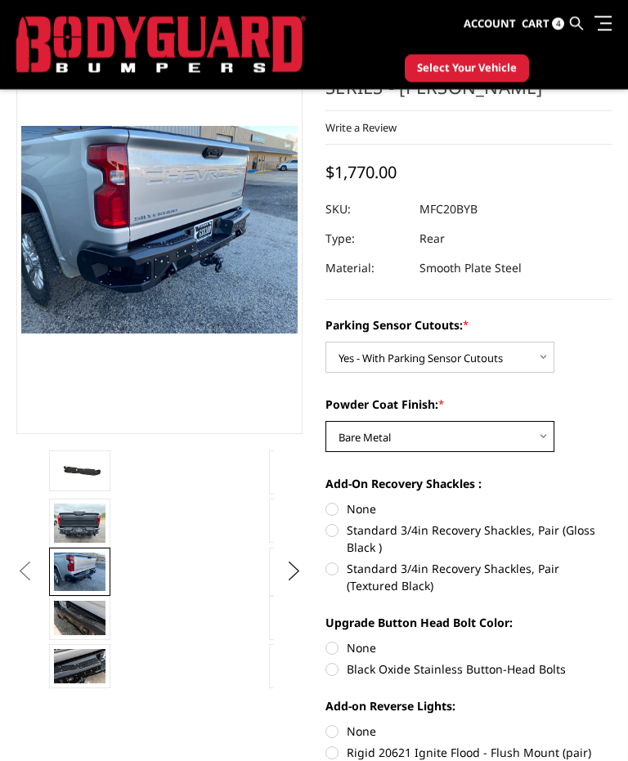
scroll to position [106, 0]
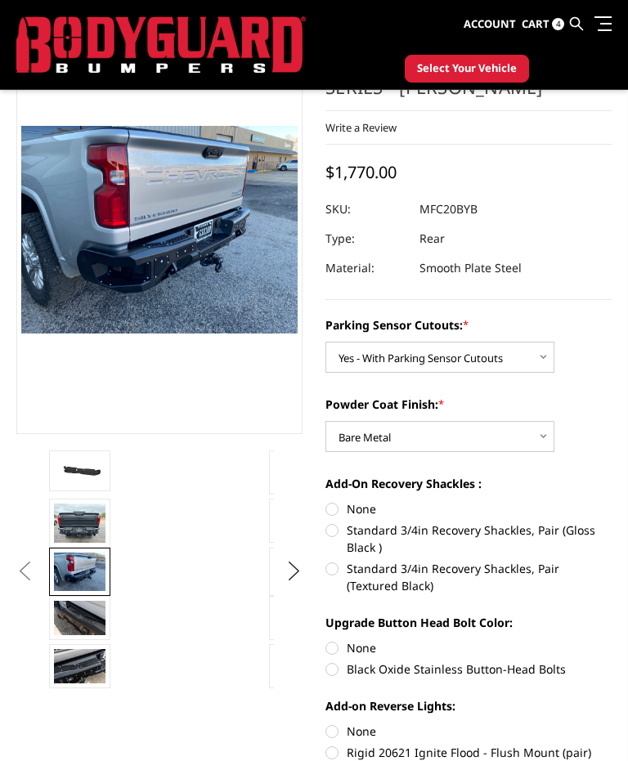
click at [84, 526] on img at bounding box center [79, 522] width 51 height 38
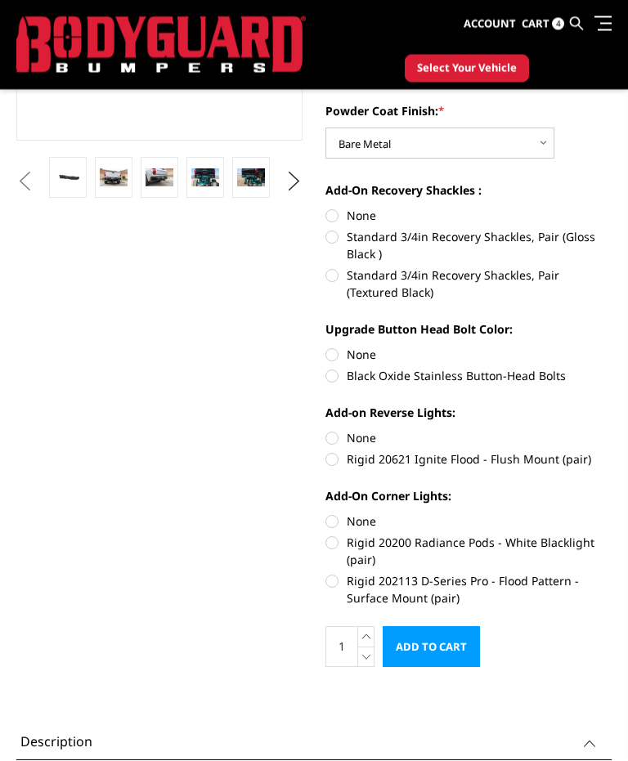
scroll to position [400, 0]
click at [331, 467] on label "Rigid 20621 Ignite Flood - Flush Mount (pair)" at bounding box center [468, 458] width 286 height 17
click at [611, 430] on input "Rigid 20621 Ignite Flood - Flush Mount (pair)" at bounding box center [611, 429] width 1 height 1
radio input "true"
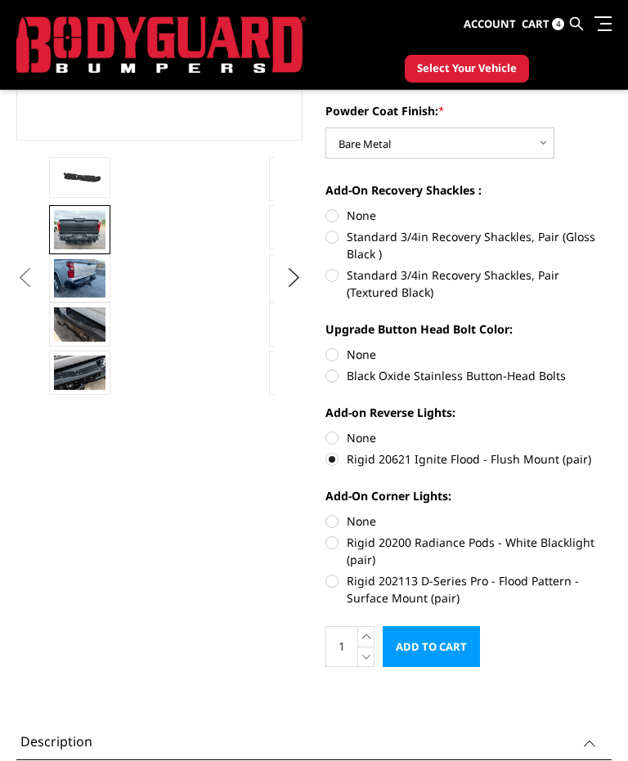
click at [328, 587] on label "Rigid 202113 D-Series Pro - Flood Pattern - Surface Mount (pair)" at bounding box center [468, 589] width 286 height 34
click at [611, 534] on input "Rigid 202113 D-Series Pro - Flood Pattern - Surface Mount (pair)" at bounding box center [611, 534] width 1 height 1
radio input "true"
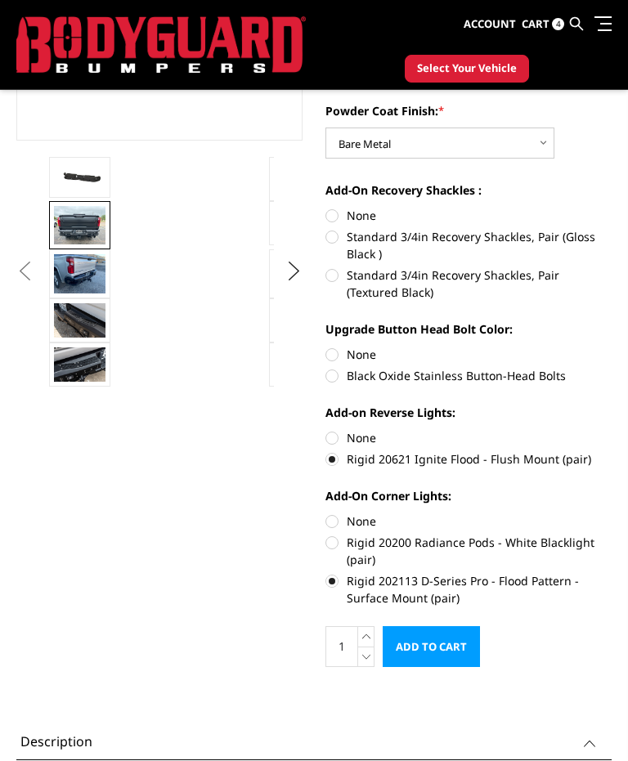
click at [105, 360] on link at bounding box center [79, 364] width 61 height 44
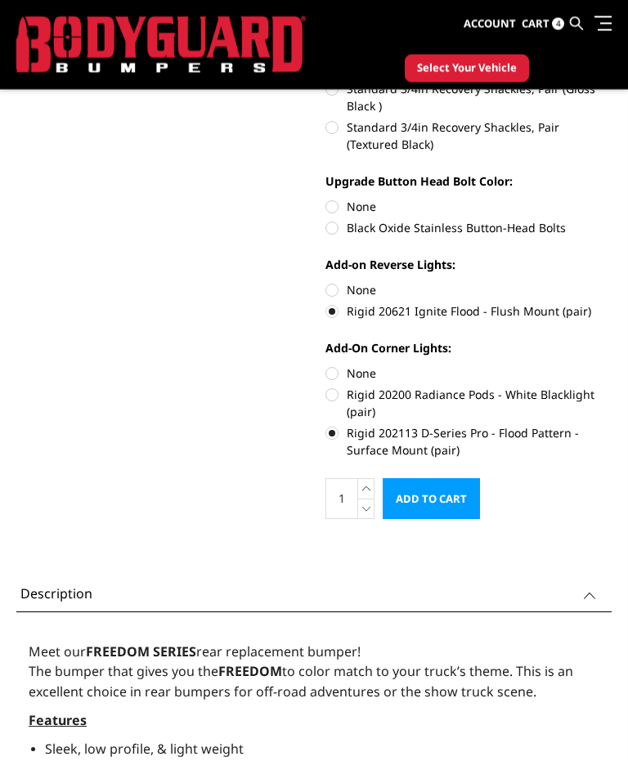
scroll to position [547, 0]
click at [454, 499] on input "Add to Cart" at bounding box center [430, 498] width 97 height 41
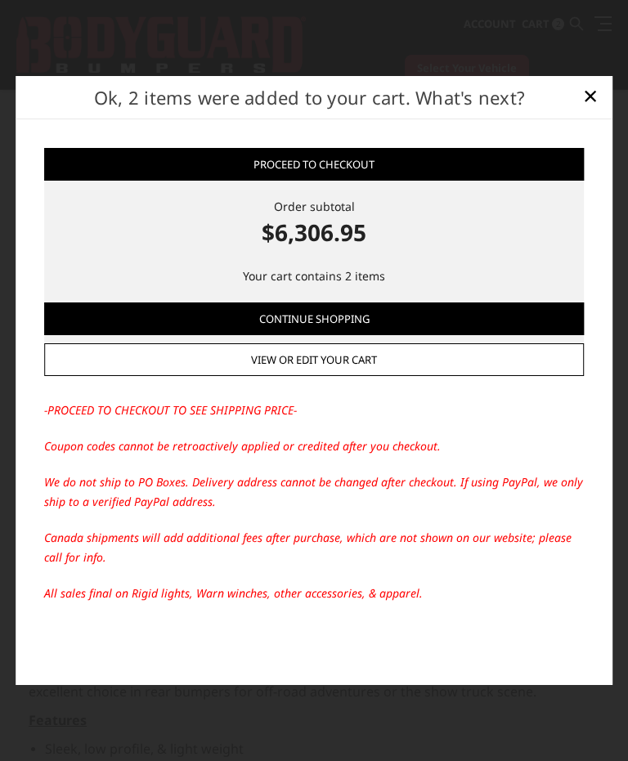
click at [593, 113] on span "×" at bounding box center [590, 95] width 15 height 35
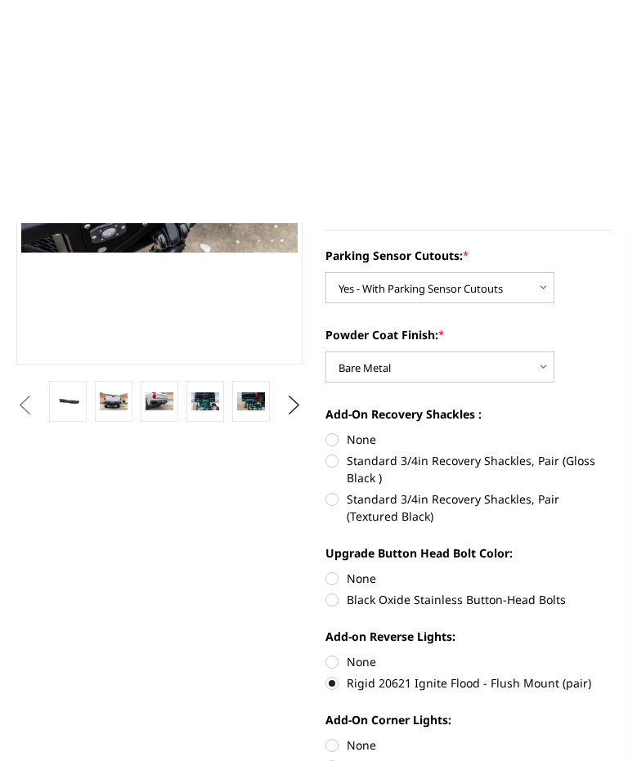
scroll to position [0, 0]
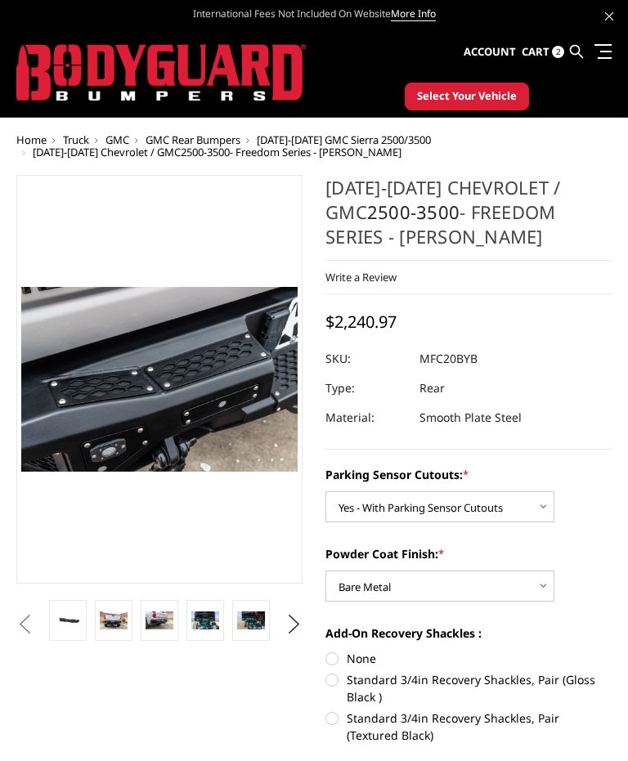
click at [570, 51] on icon at bounding box center [576, 51] width 13 height 13
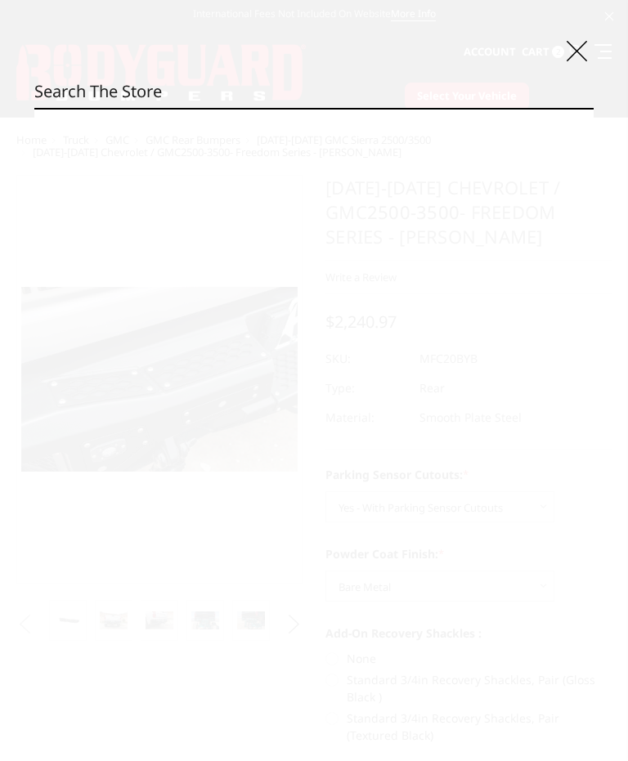
click at [579, 50] on icon at bounding box center [576, 51] width 20 height 20
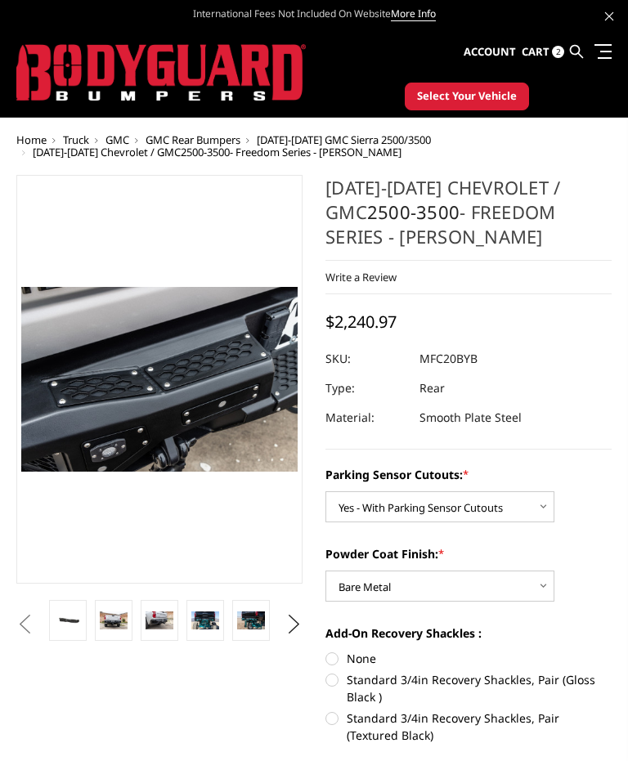
click at [541, 57] on span "Cart" at bounding box center [535, 51] width 28 height 15
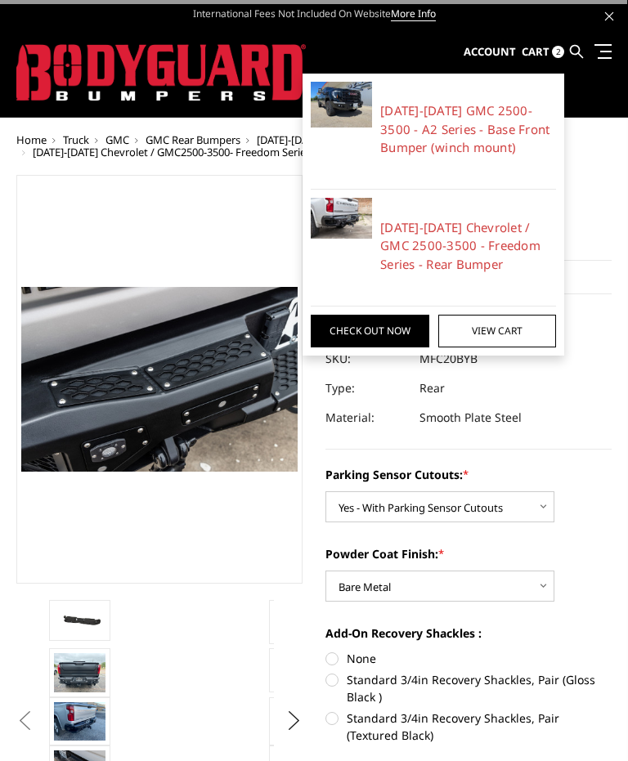
click at [505, 329] on link "View Cart" at bounding box center [497, 331] width 118 height 33
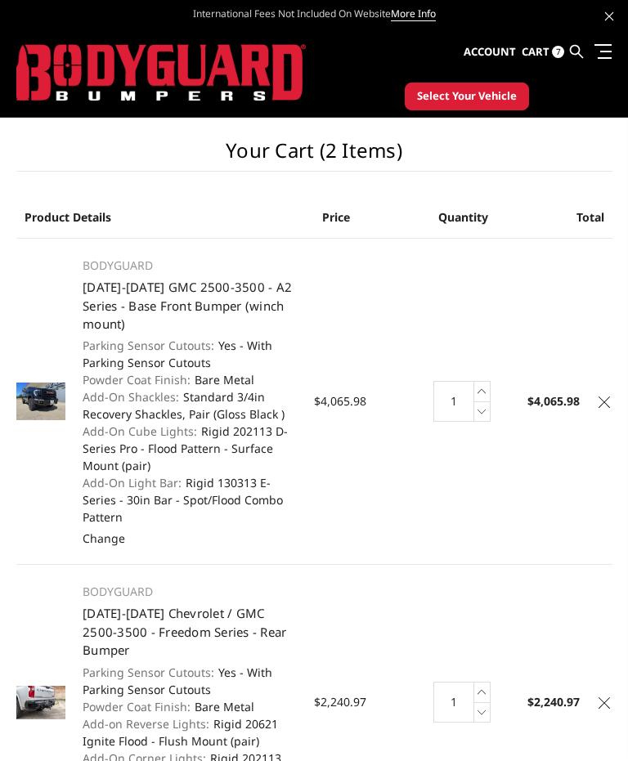
click at [599, 53] on link at bounding box center [599, 50] width 23 height 17
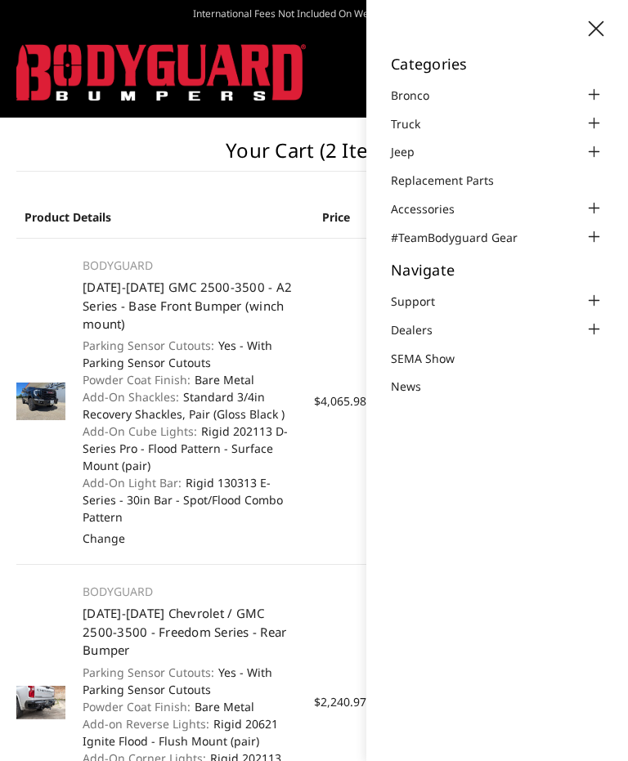
click at [487, 230] on link "#TeamBodyguard Gear" at bounding box center [464, 237] width 147 height 17
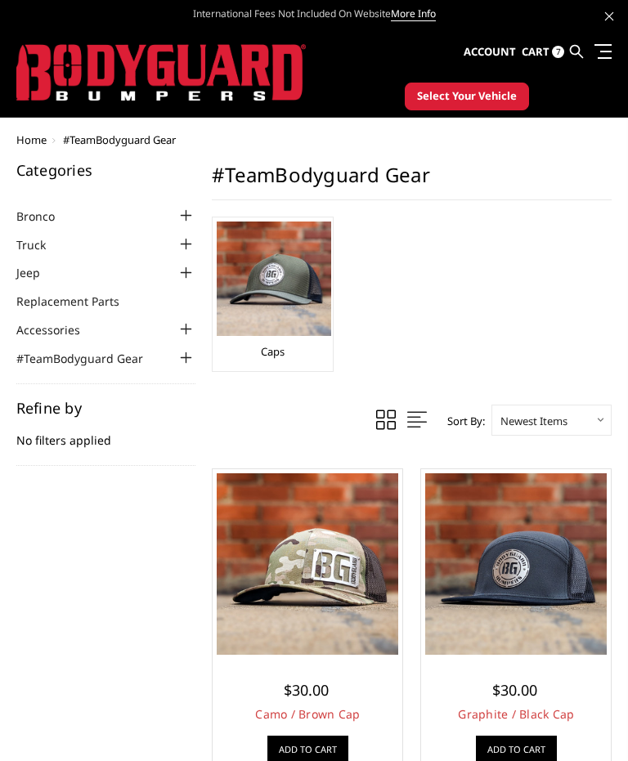
click at [597, 53] on link at bounding box center [599, 50] width 23 height 17
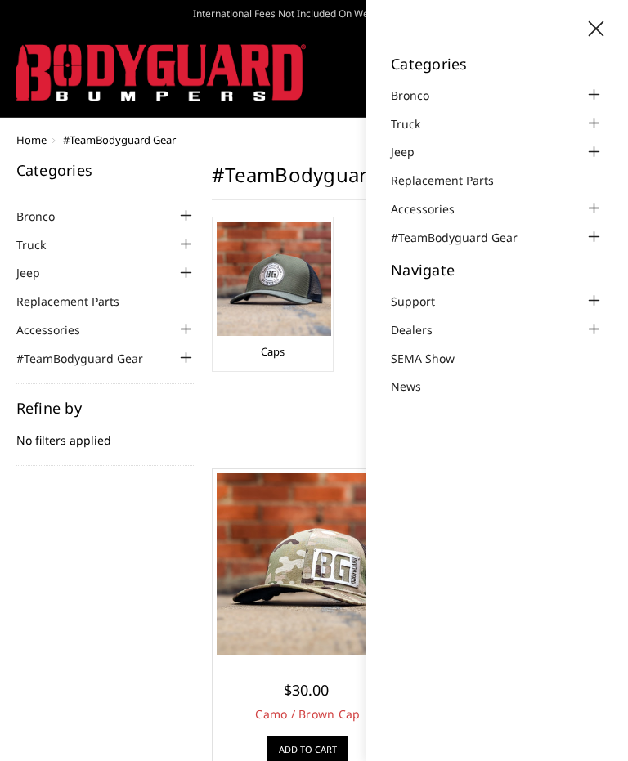
click at [434, 202] on link "Accessories" at bounding box center [433, 208] width 84 height 17
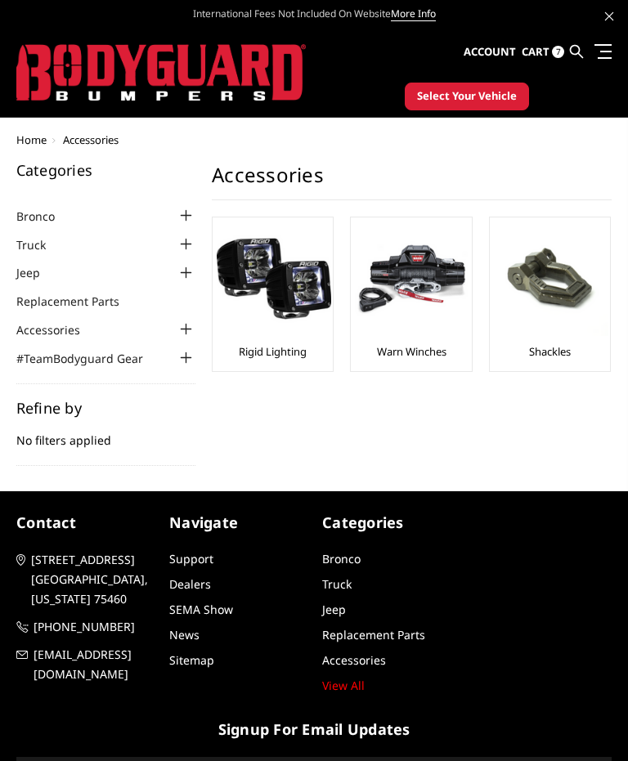
click at [297, 297] on img at bounding box center [274, 278] width 114 height 114
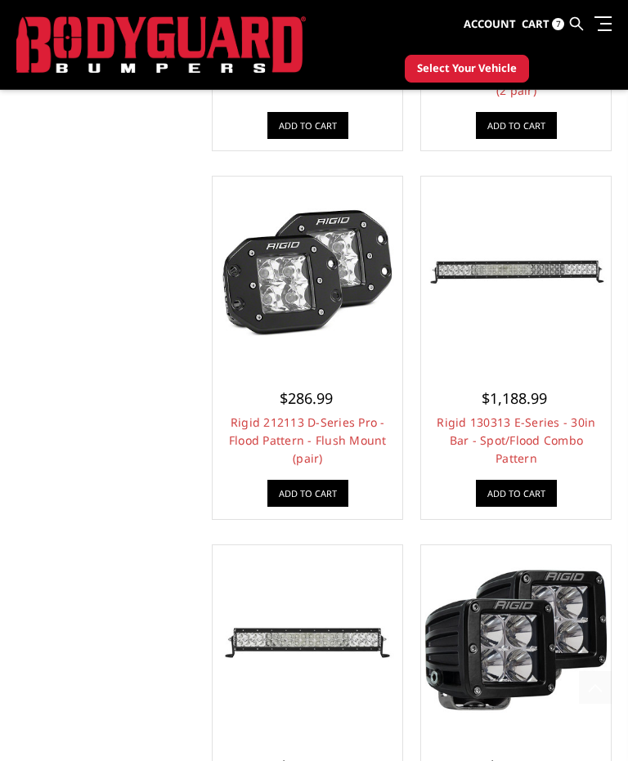
scroll to position [1086, 0]
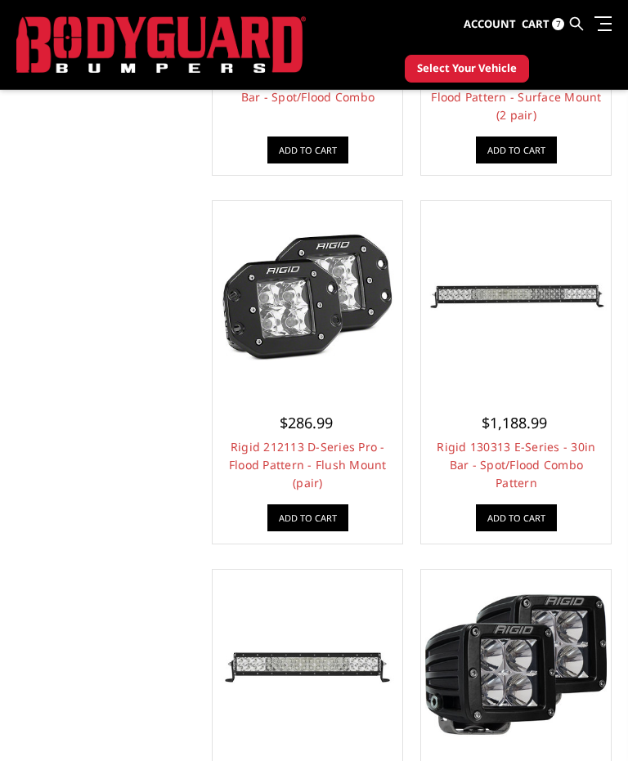
click at [541, 332] on img at bounding box center [515, 295] width 181 height 181
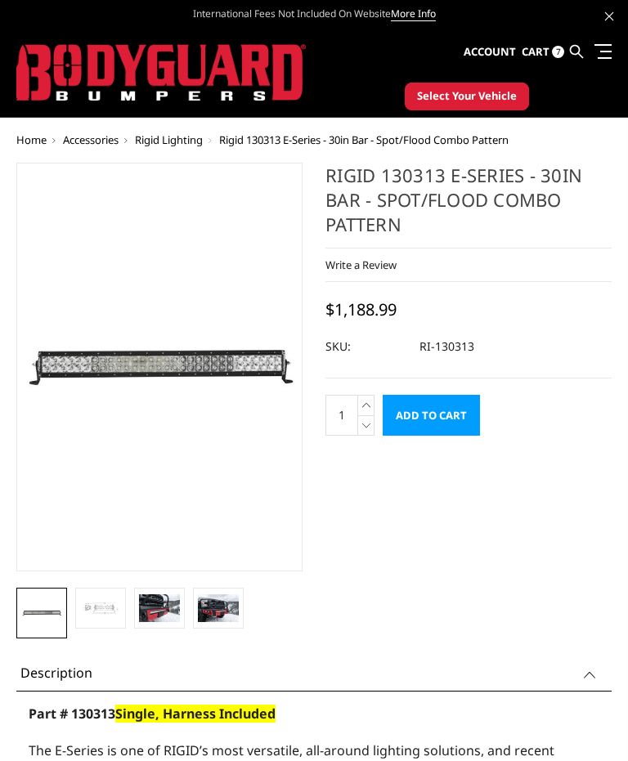
click at [168, 605] on img at bounding box center [159, 607] width 41 height 27
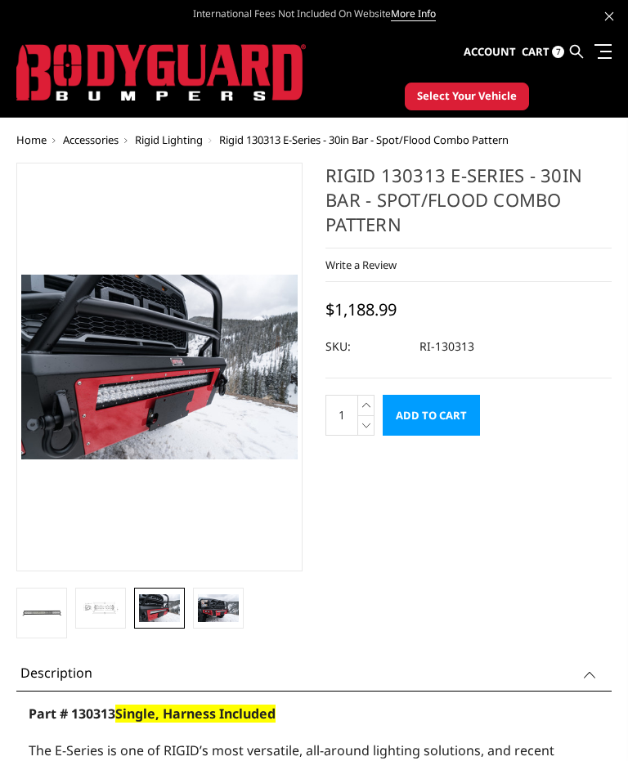
click at [221, 611] on img at bounding box center [218, 607] width 41 height 27
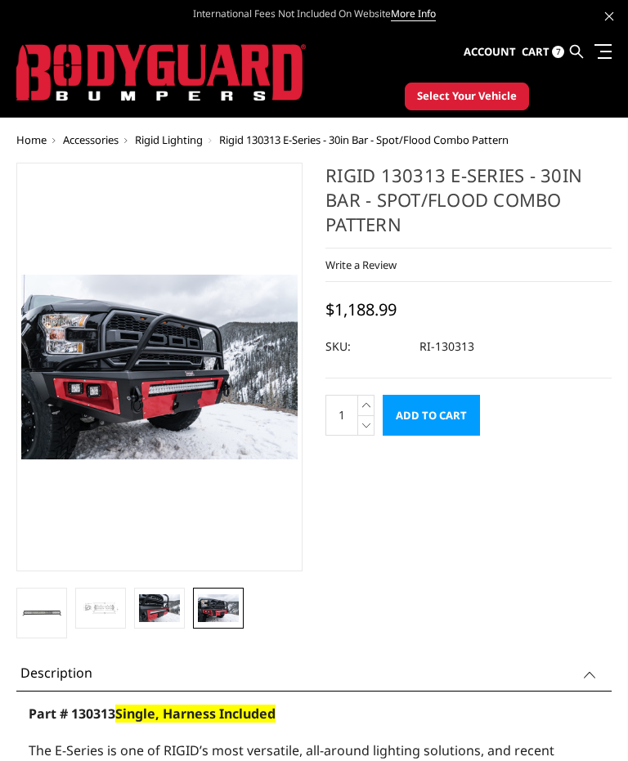
click at [103, 611] on img at bounding box center [100, 607] width 41 height 31
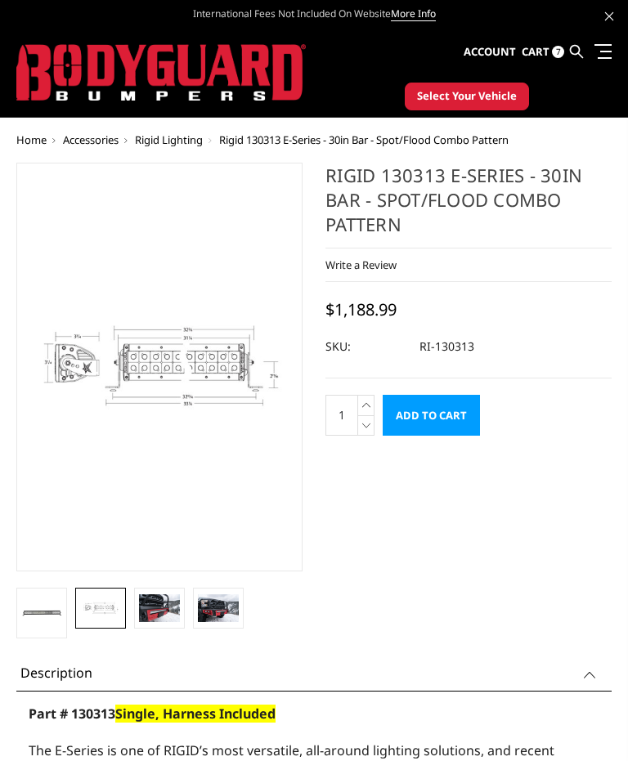
click at [56, 632] on img at bounding box center [41, 612] width 41 height 41
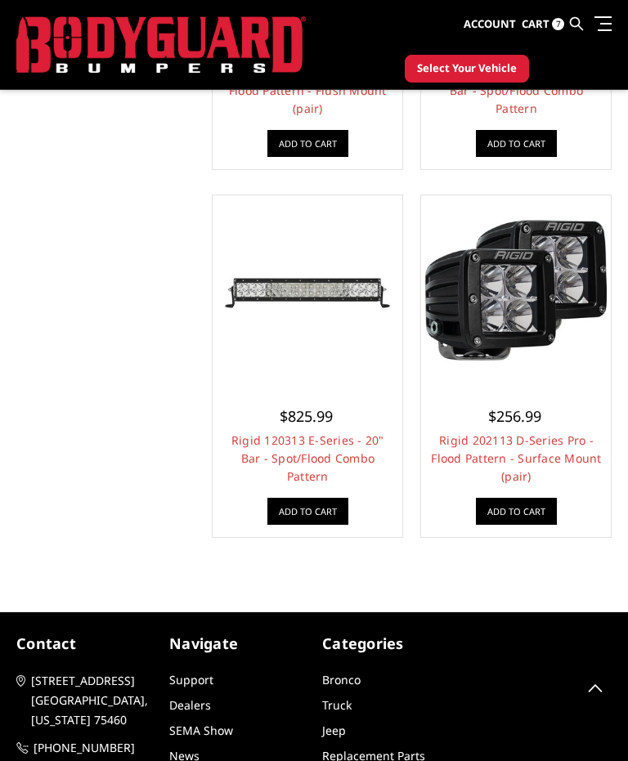
scroll to position [1454, 0]
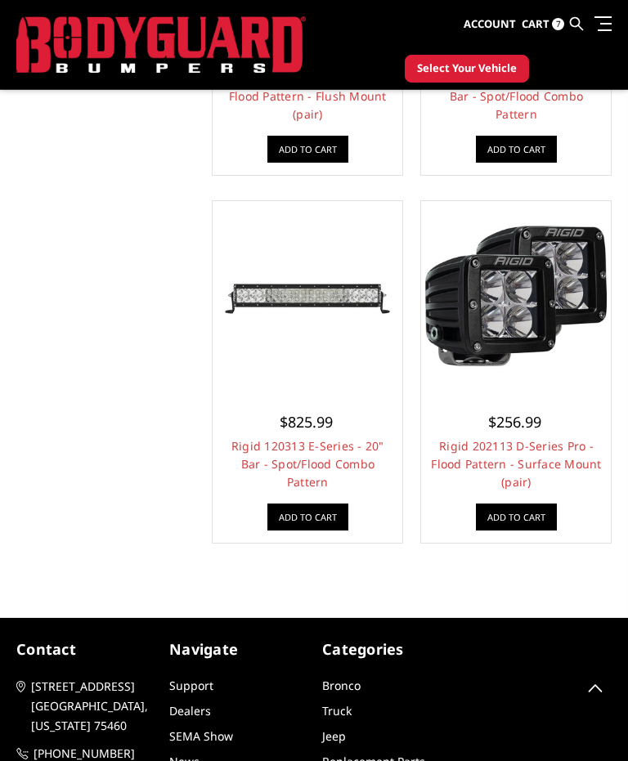
click at [588, 29] on link at bounding box center [599, 23] width 23 height 17
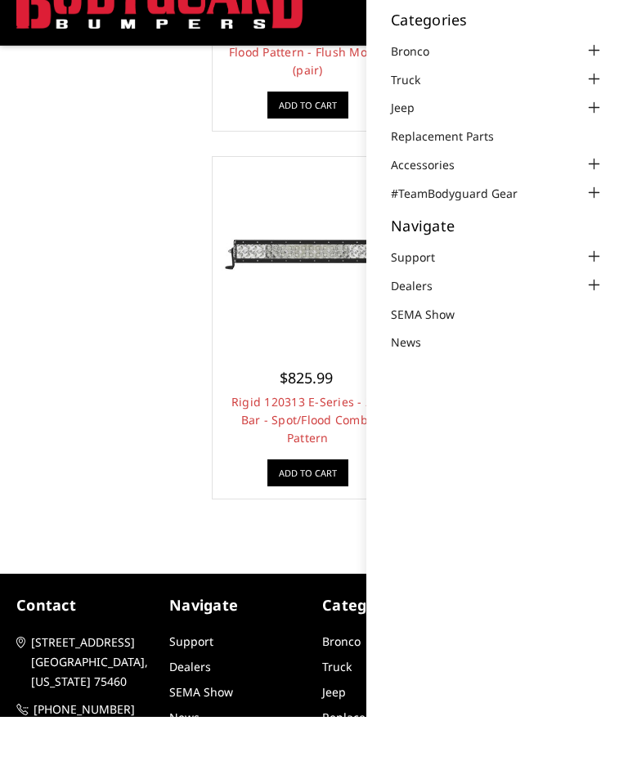
scroll to position [1499, 0]
